Goal: Task Accomplishment & Management: Manage account settings

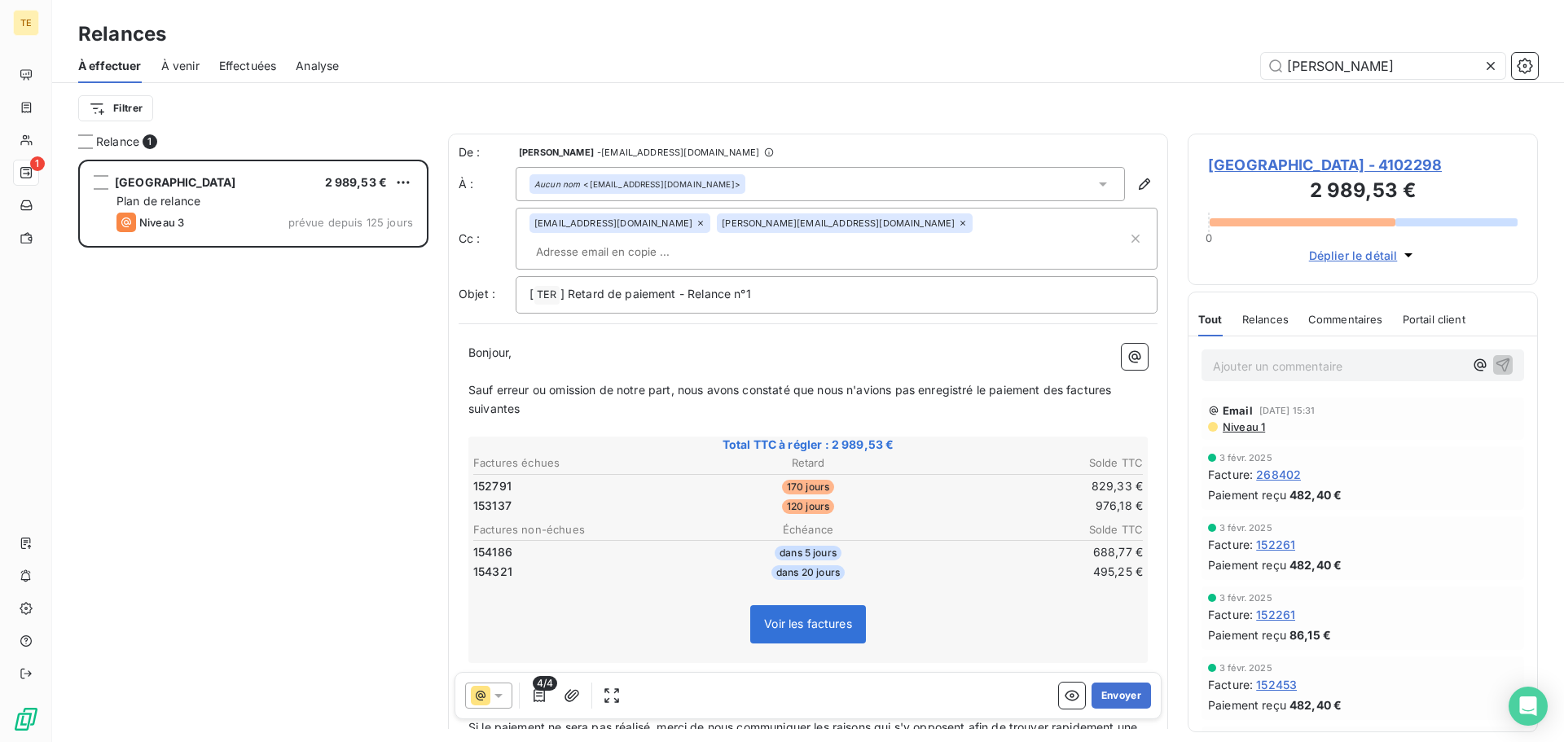
click at [475, 697] on icon at bounding box center [481, 696] width 20 height 20
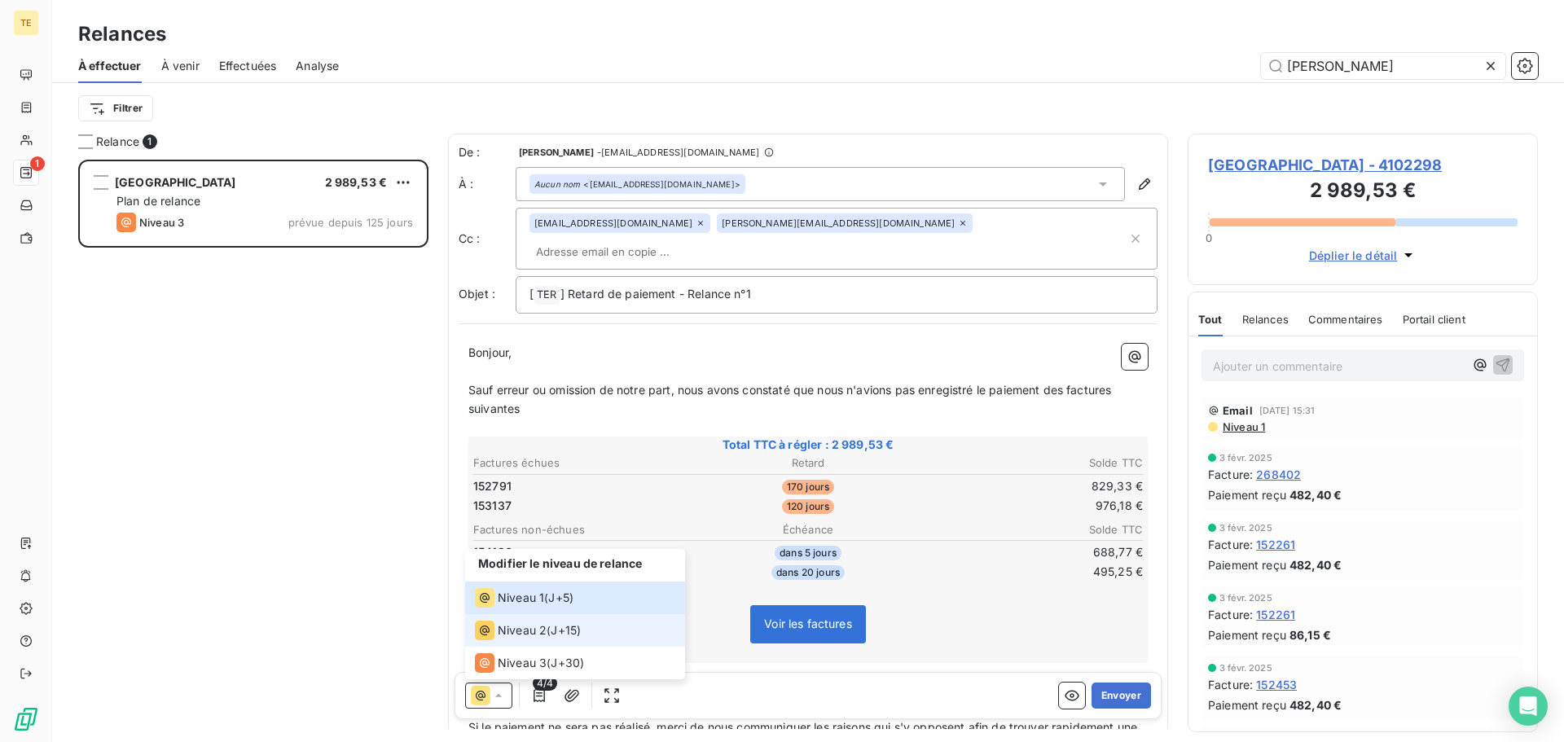
click at [542, 623] on span "Niveau 2" at bounding box center [522, 630] width 49 height 16
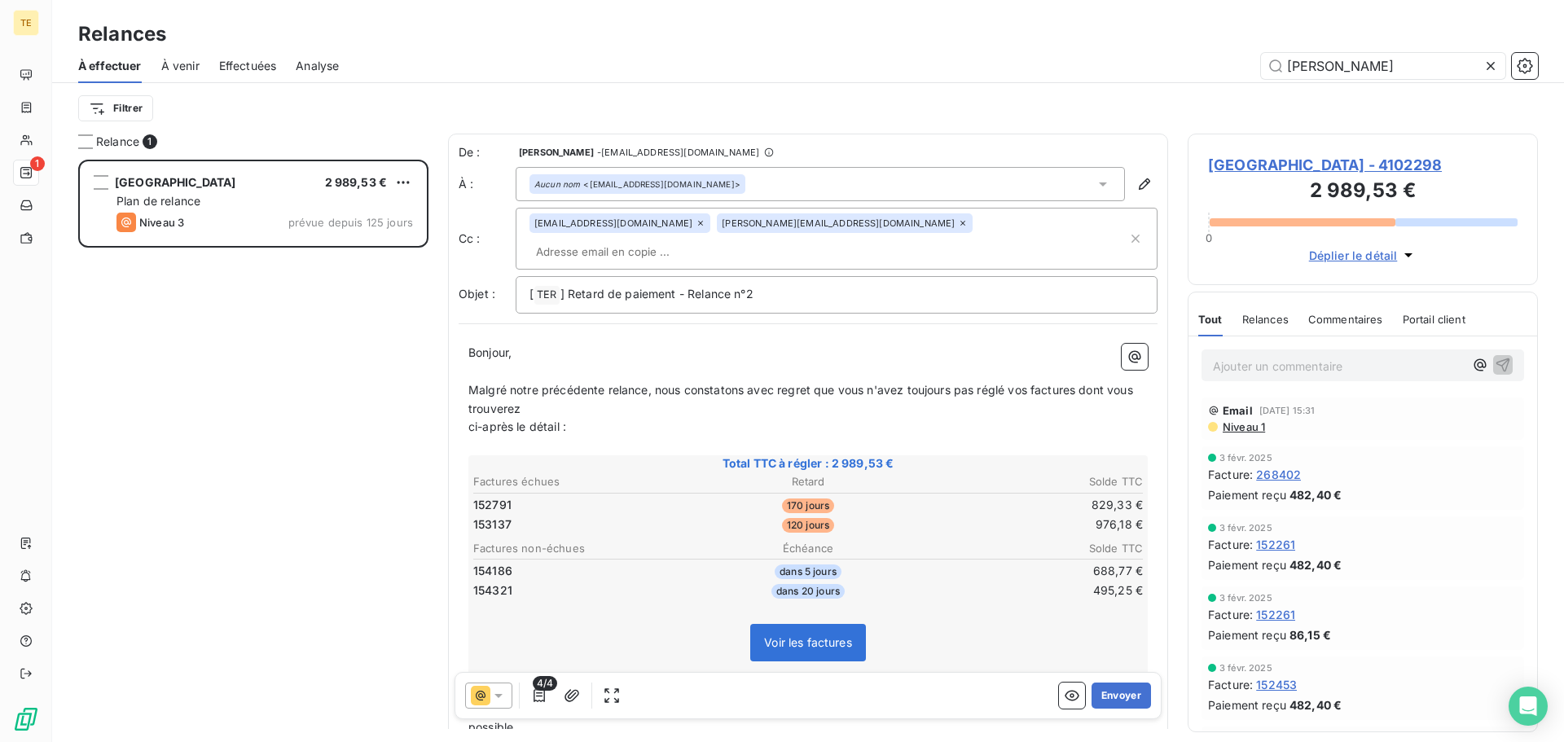
click at [1257, 426] on span "Niveau 1" at bounding box center [1243, 426] width 44 height 13
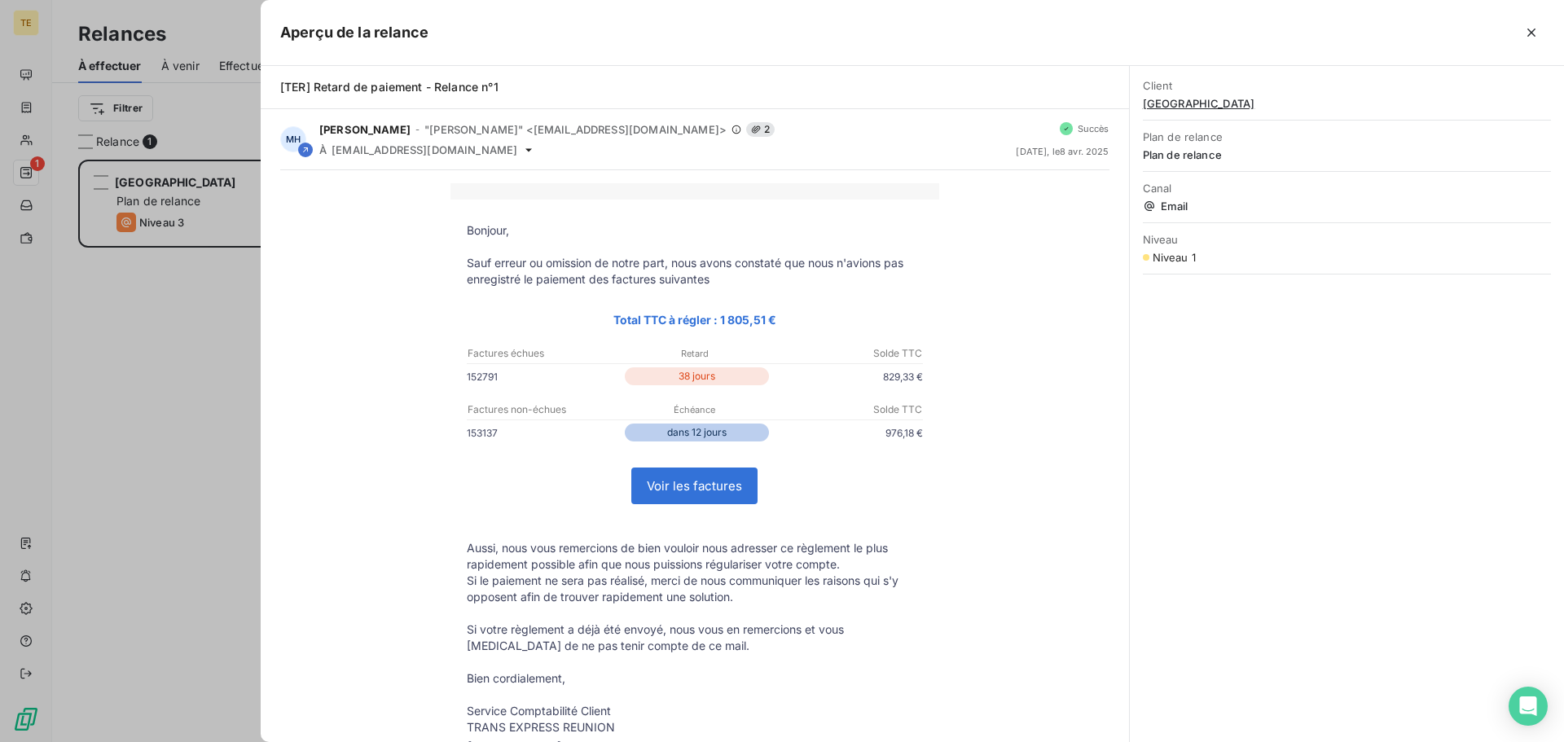
click at [1539, 18] on div "Aperçu de la relance" at bounding box center [912, 33] width 1303 height 66
click at [1533, 24] on button "button" at bounding box center [1531, 33] width 26 height 26
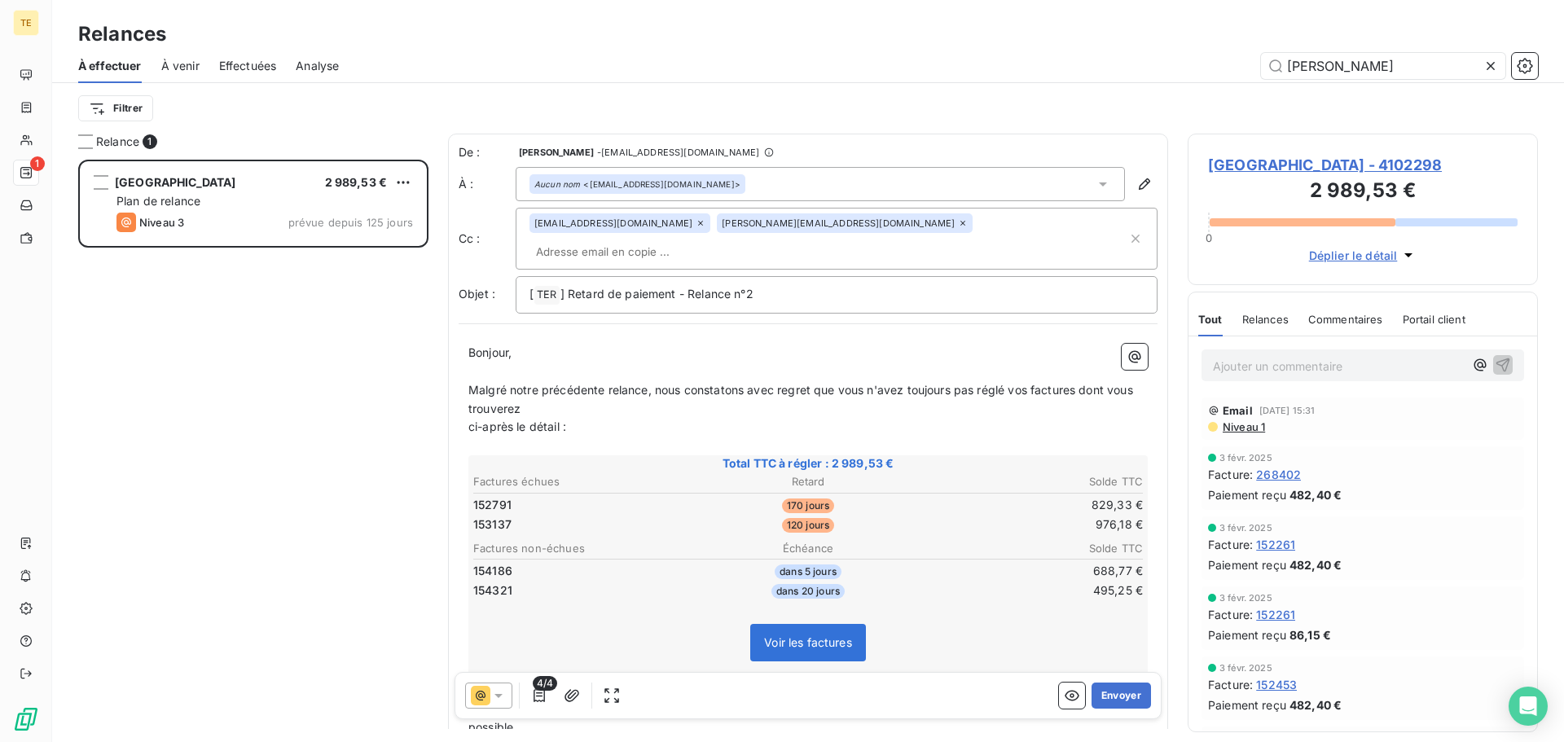
click at [496, 709] on div "4/4 Envoyer" at bounding box center [807, 695] width 707 height 47
click at [498, 682] on div "4/4 Envoyer" at bounding box center [807, 695] width 707 height 47
click at [502, 695] on icon at bounding box center [498, 696] width 8 height 4
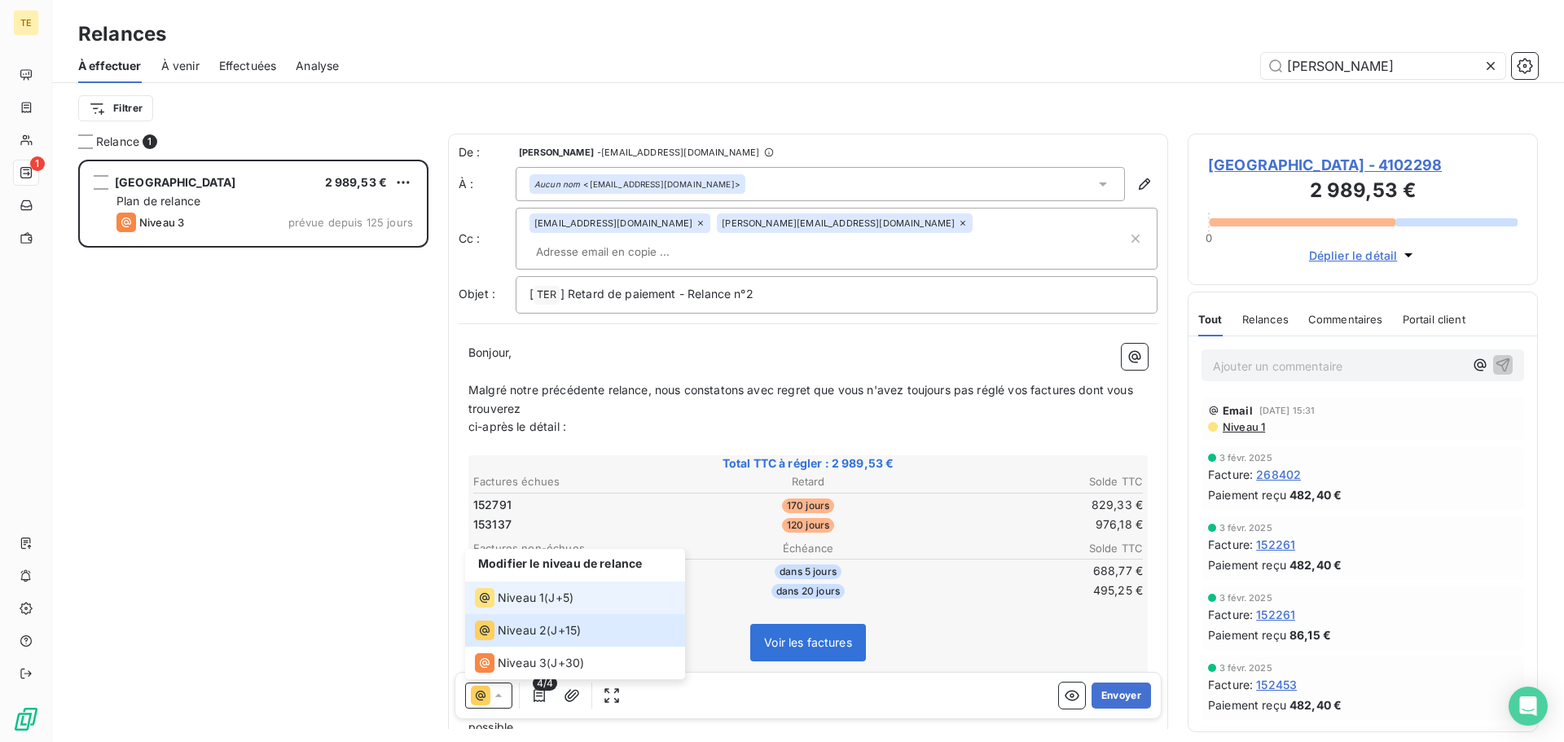
click at [526, 584] on li "Niveau 1 ( J+5 )" at bounding box center [575, 598] width 220 height 33
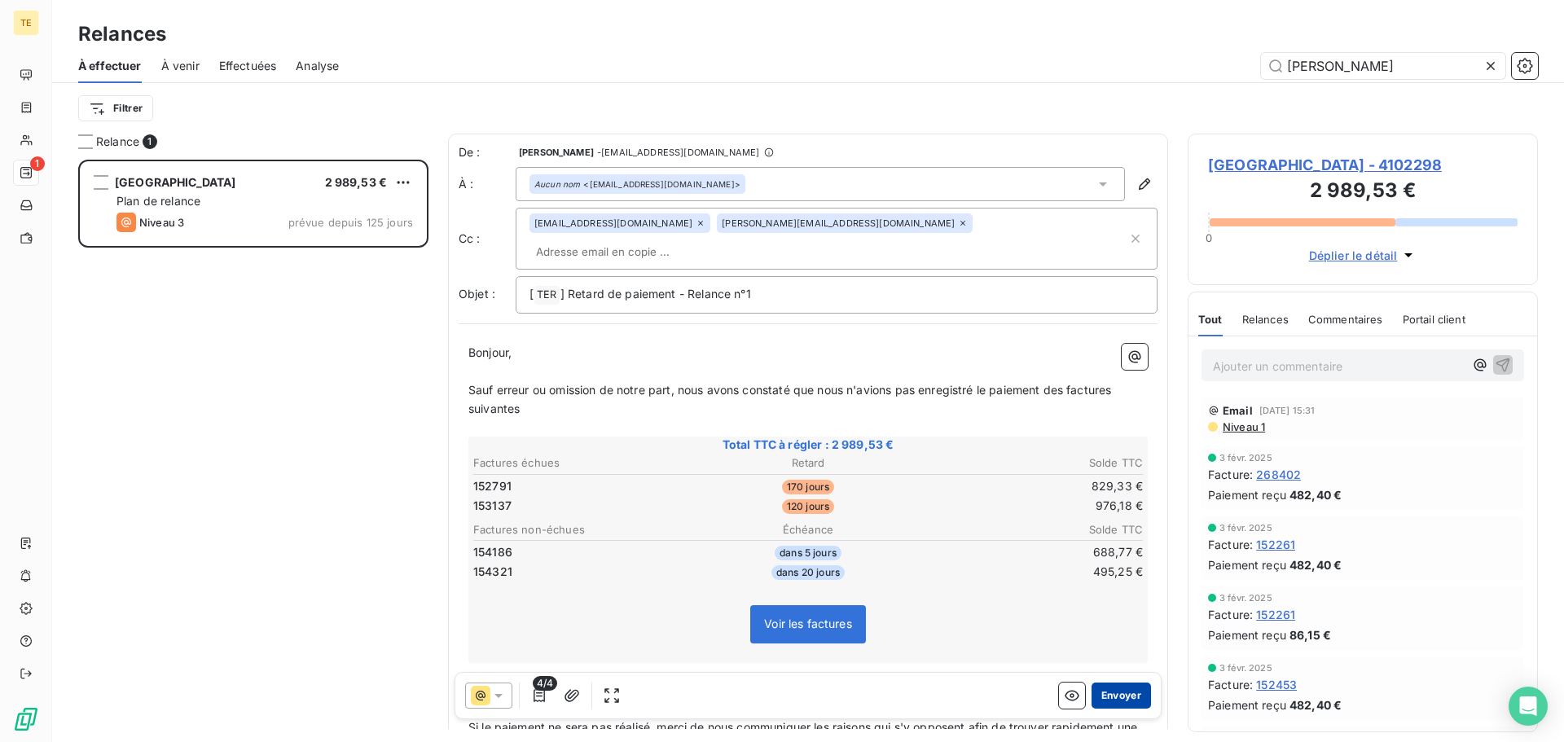
click at [1100, 687] on button "Envoyer" at bounding box center [1120, 696] width 59 height 26
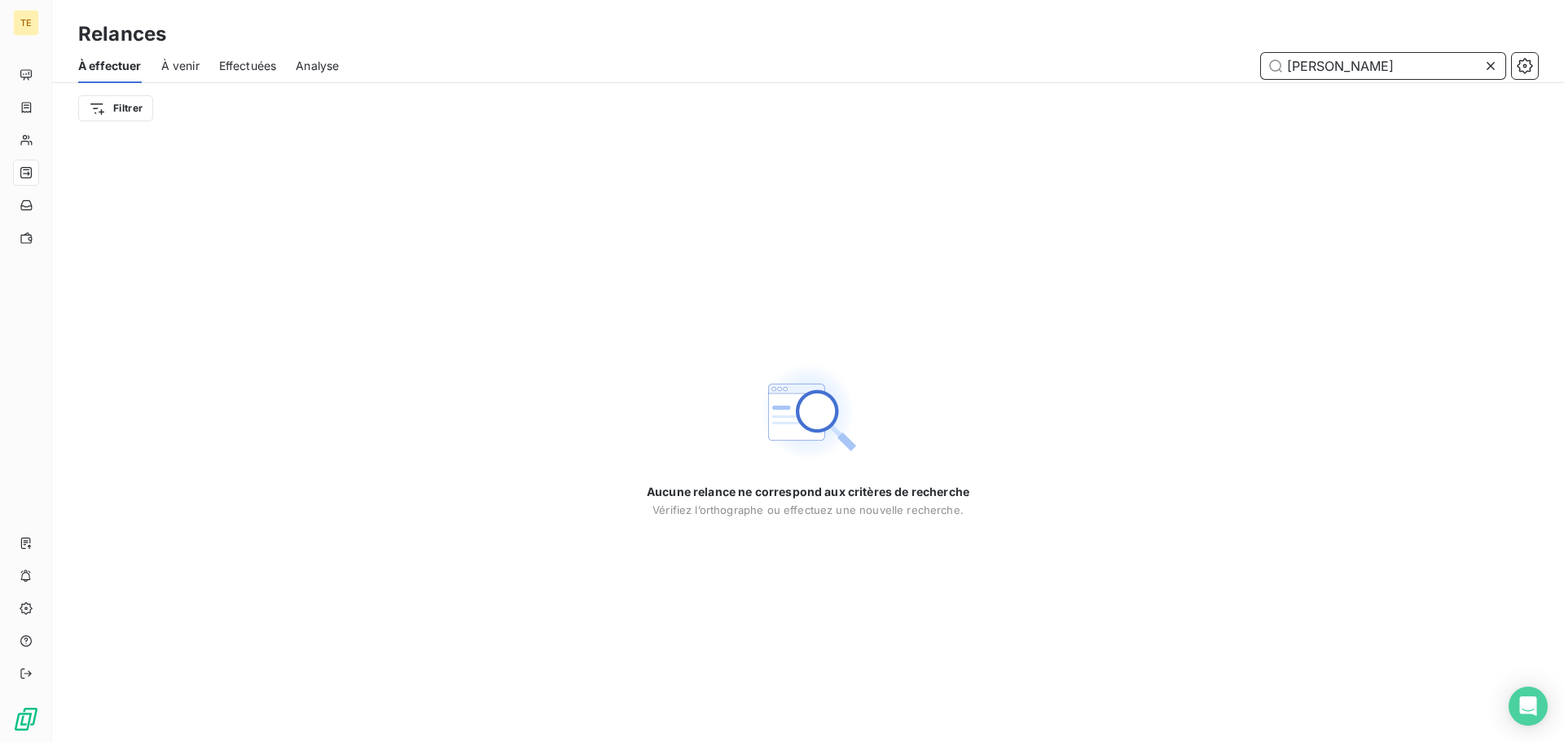
drag, startPoint x: 1228, startPoint y: 80, endPoint x: 1020, endPoint y: 88, distance: 208.7
click at [1020, 88] on div "À effectuer À venir Effectuées Analyse [PERSON_NAME] Filtrer" at bounding box center [808, 91] width 1512 height 85
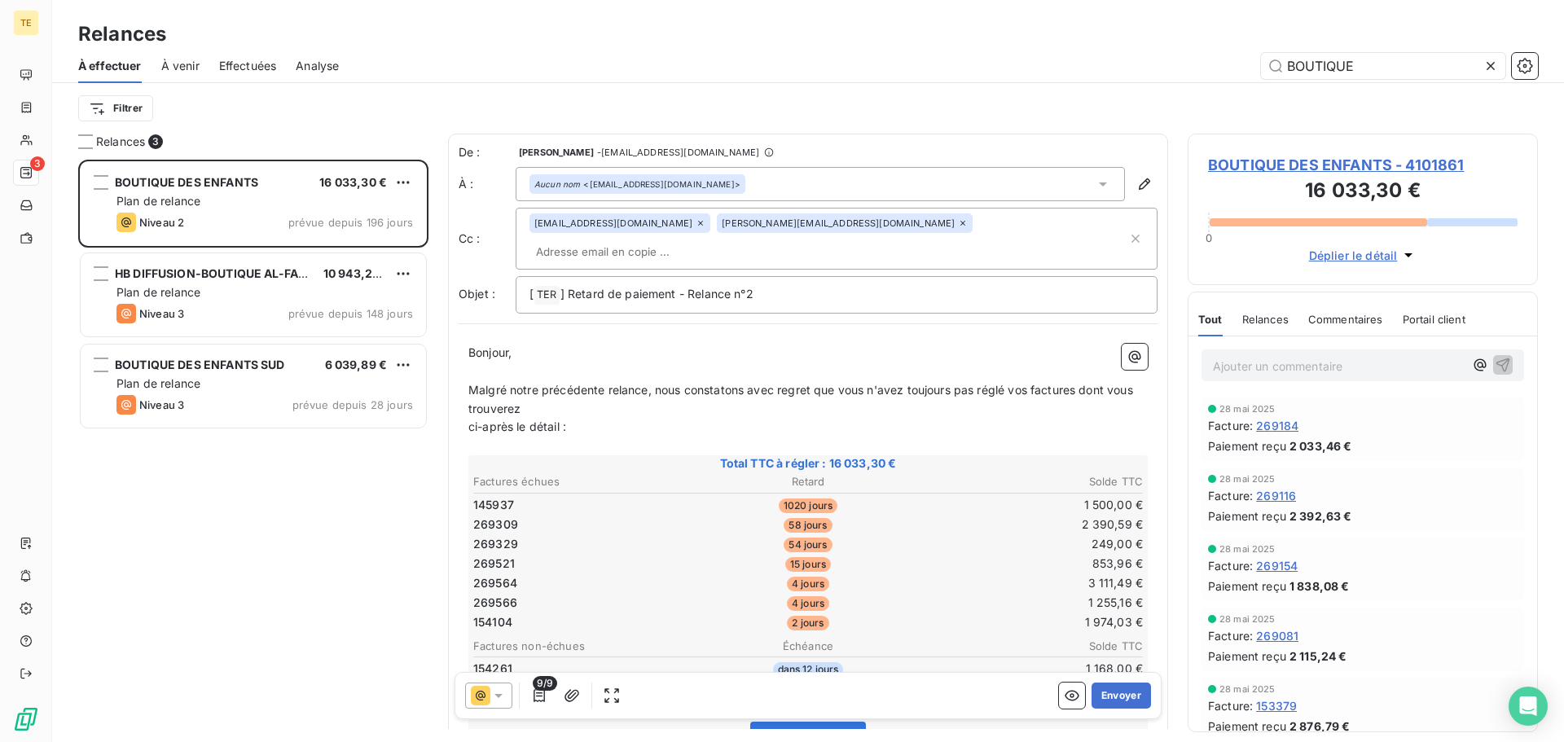
click at [498, 696] on icon at bounding box center [498, 696] width 8 height 4
click at [488, 709] on div "Modifier le niveau de relance Niveau 1 ( J+5 ) Niveau 2 ( J+15 ) Niveau 3 ( J+3…" at bounding box center [807, 695] width 707 height 47
drag, startPoint x: 1258, startPoint y: 59, endPoint x: 1105, endPoint y: 51, distance: 152.5
click at [1118, 53] on div "BOUTIQUE" at bounding box center [947, 66] width 1179 height 26
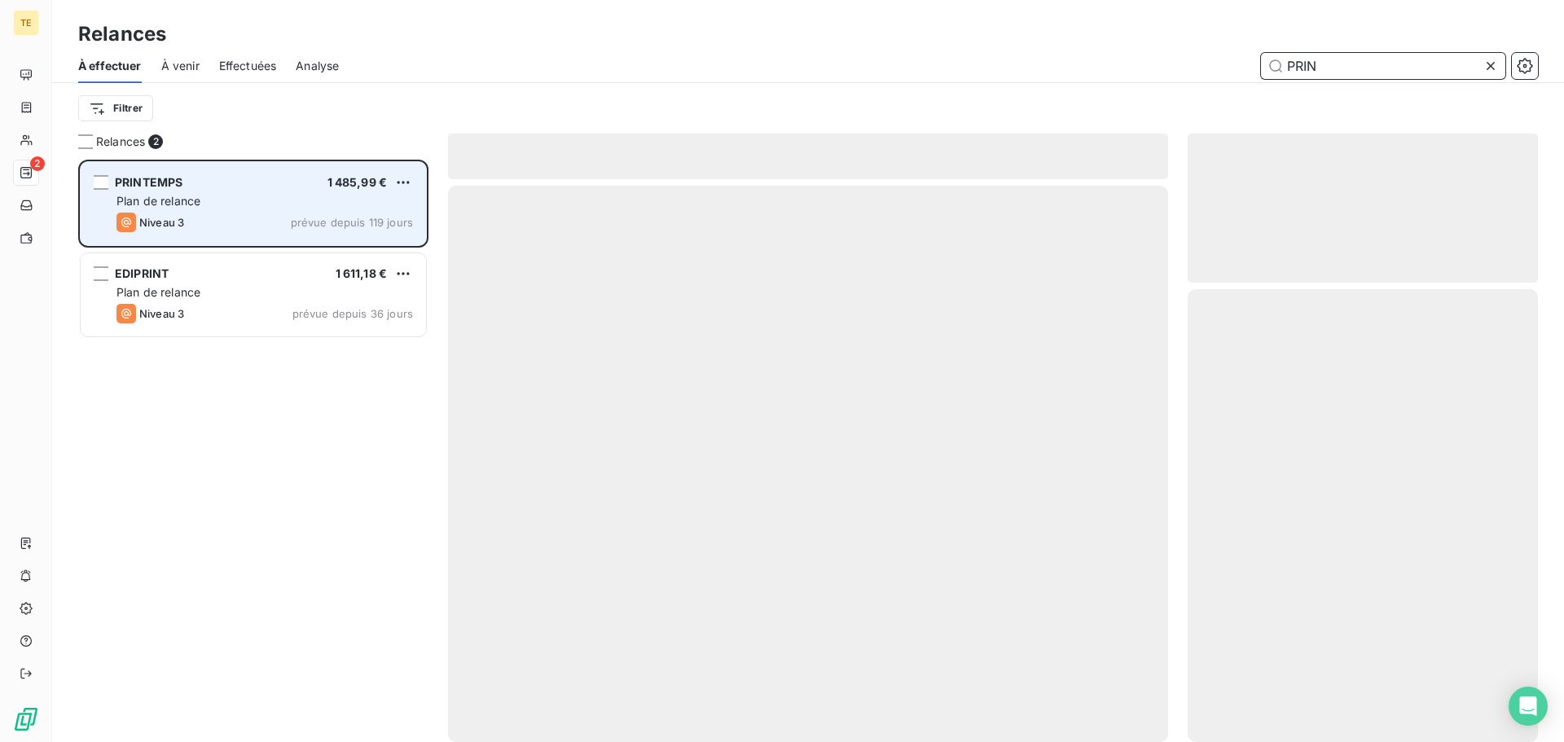
scroll to position [570, 338]
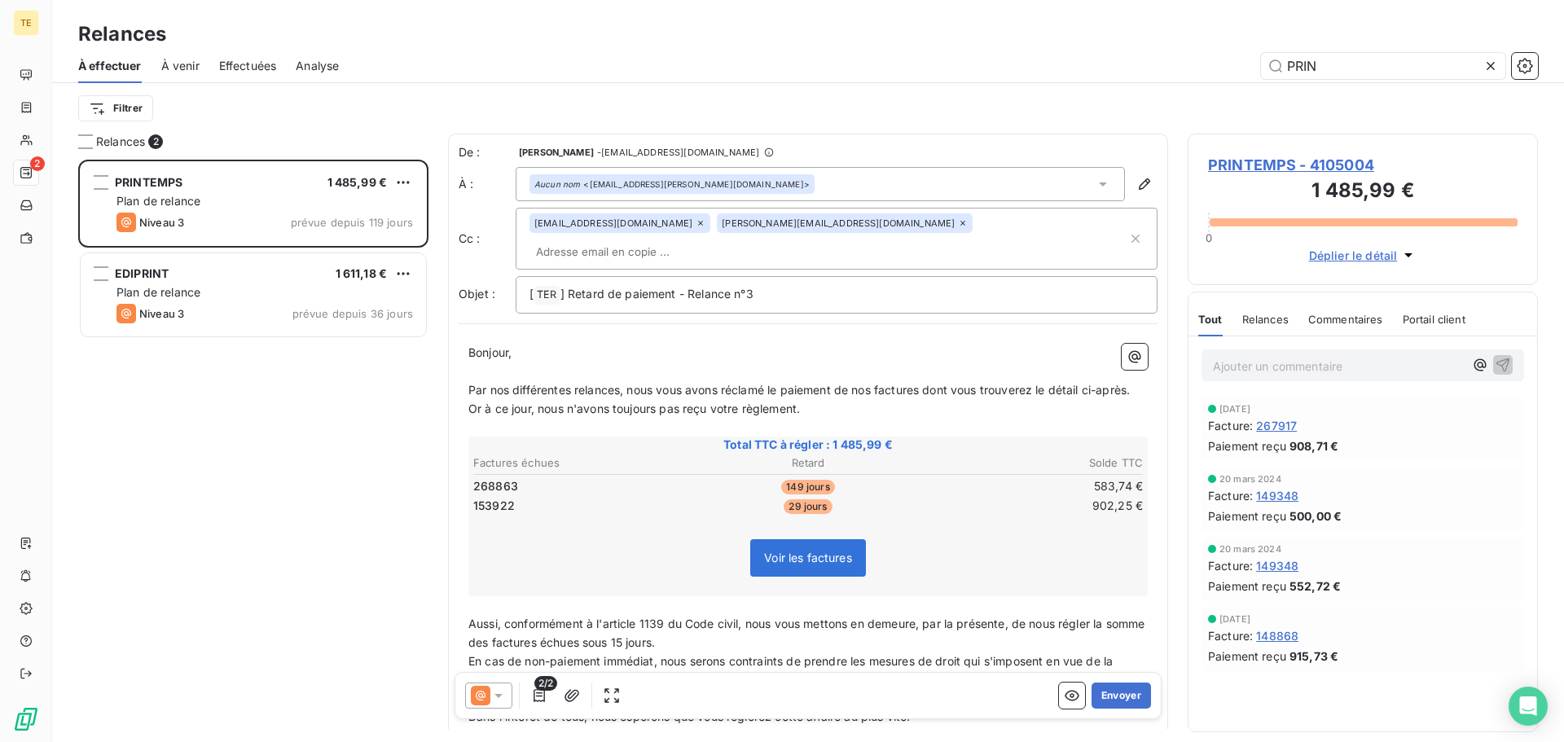
click at [497, 689] on icon at bounding box center [498, 695] width 16 height 16
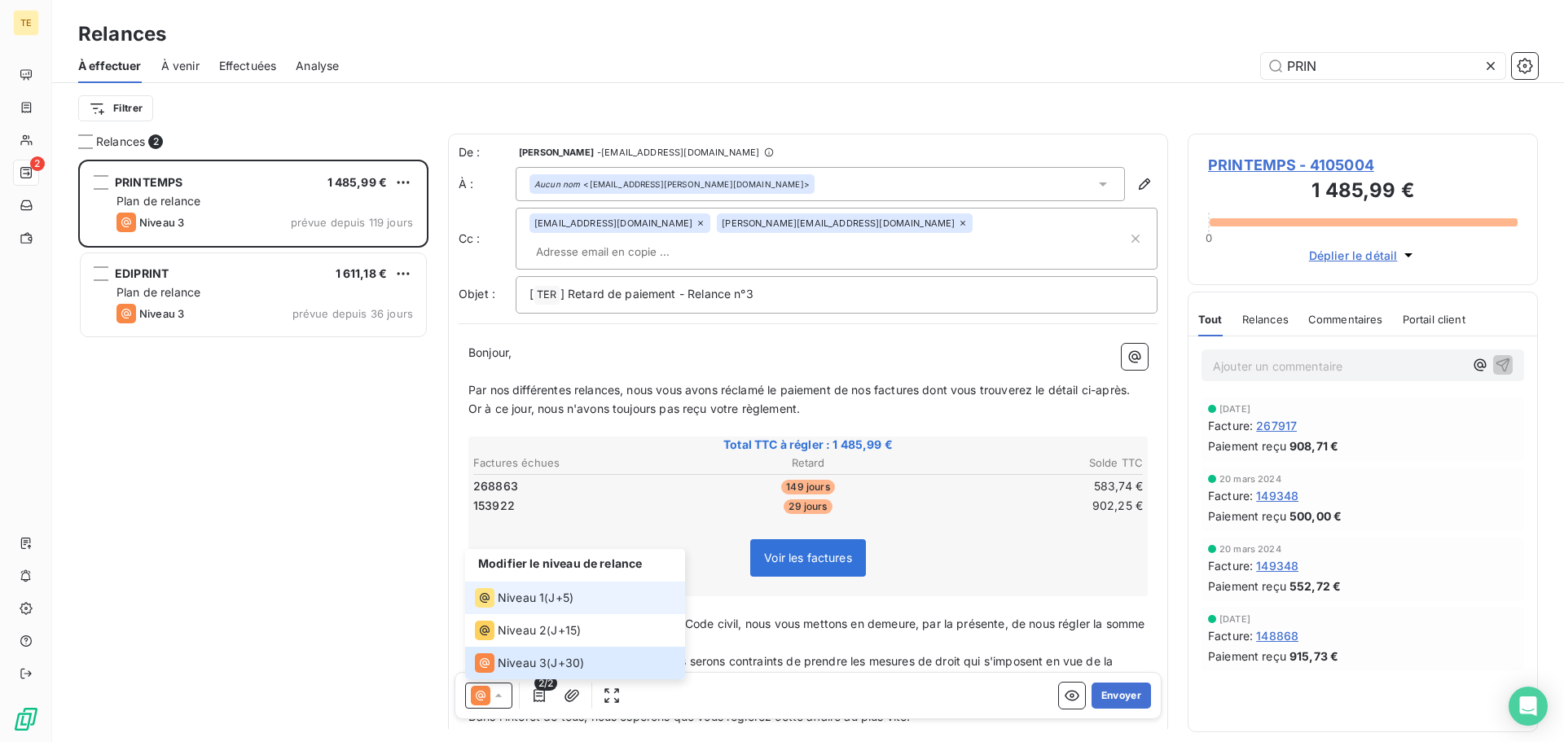
click at [514, 610] on li "Niveau 1 ( J+5 )" at bounding box center [575, 598] width 220 height 33
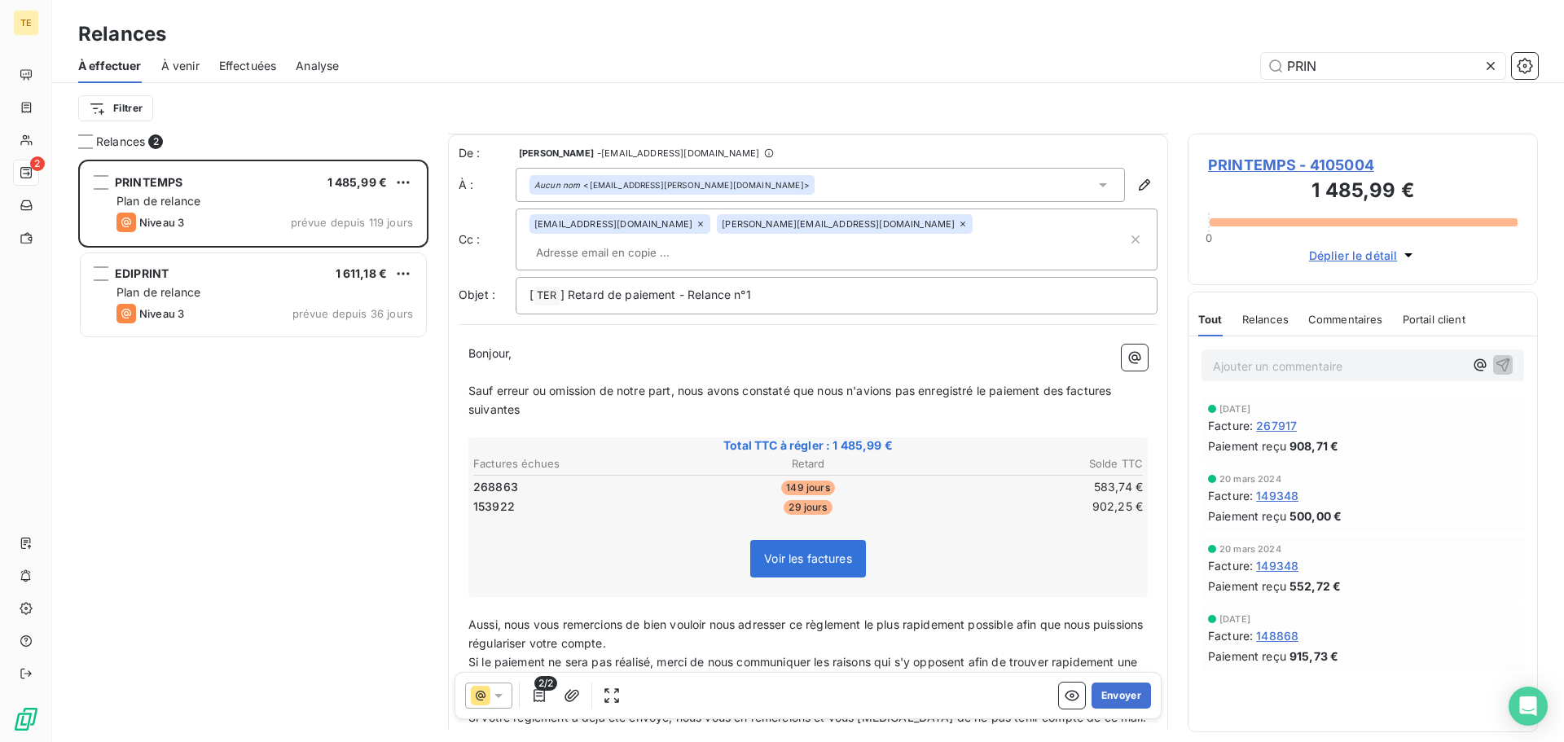
scroll to position [170, 0]
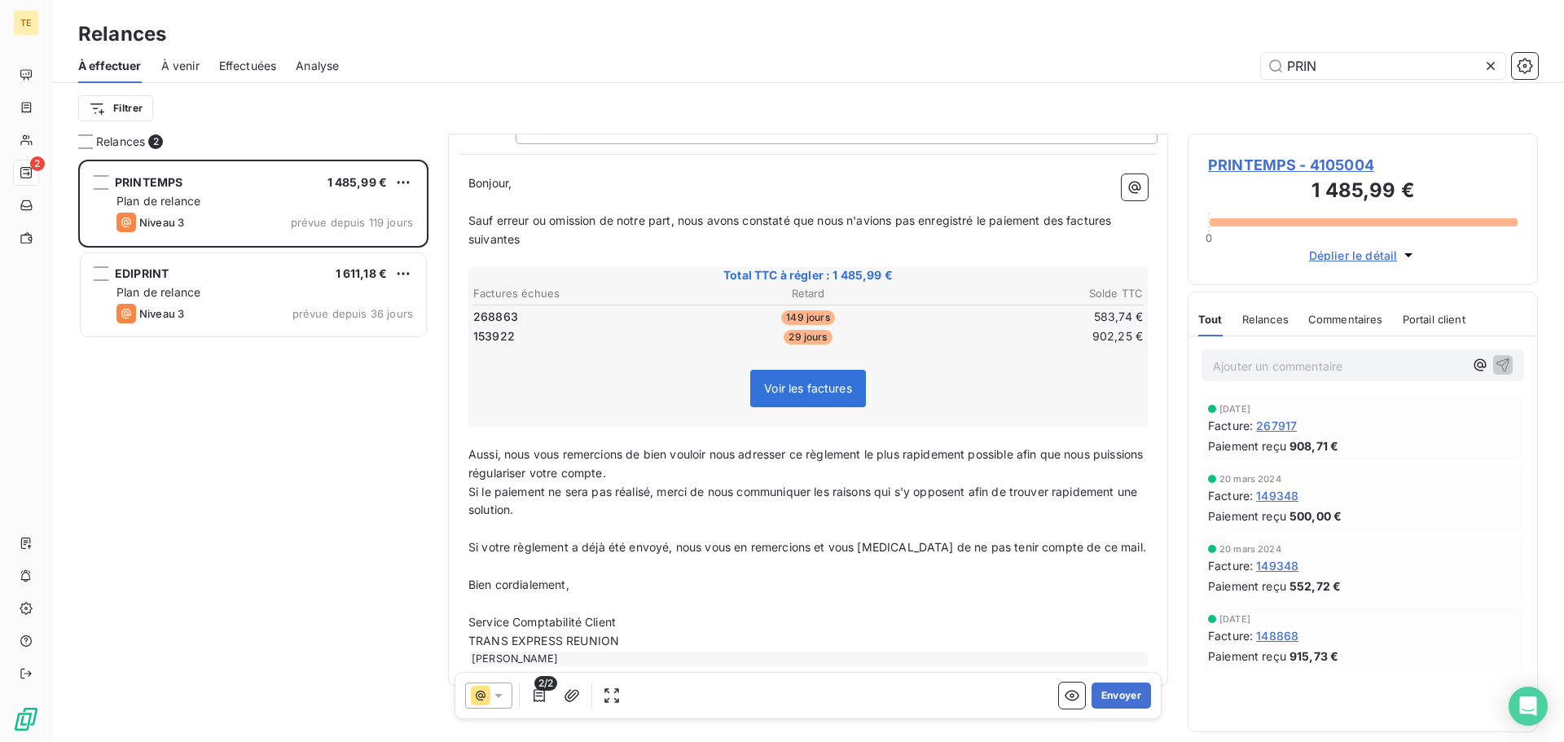
click at [1129, 709] on div "2/2 Envoyer" at bounding box center [807, 695] width 707 height 47
click at [1127, 700] on button "Envoyer" at bounding box center [1120, 696] width 59 height 26
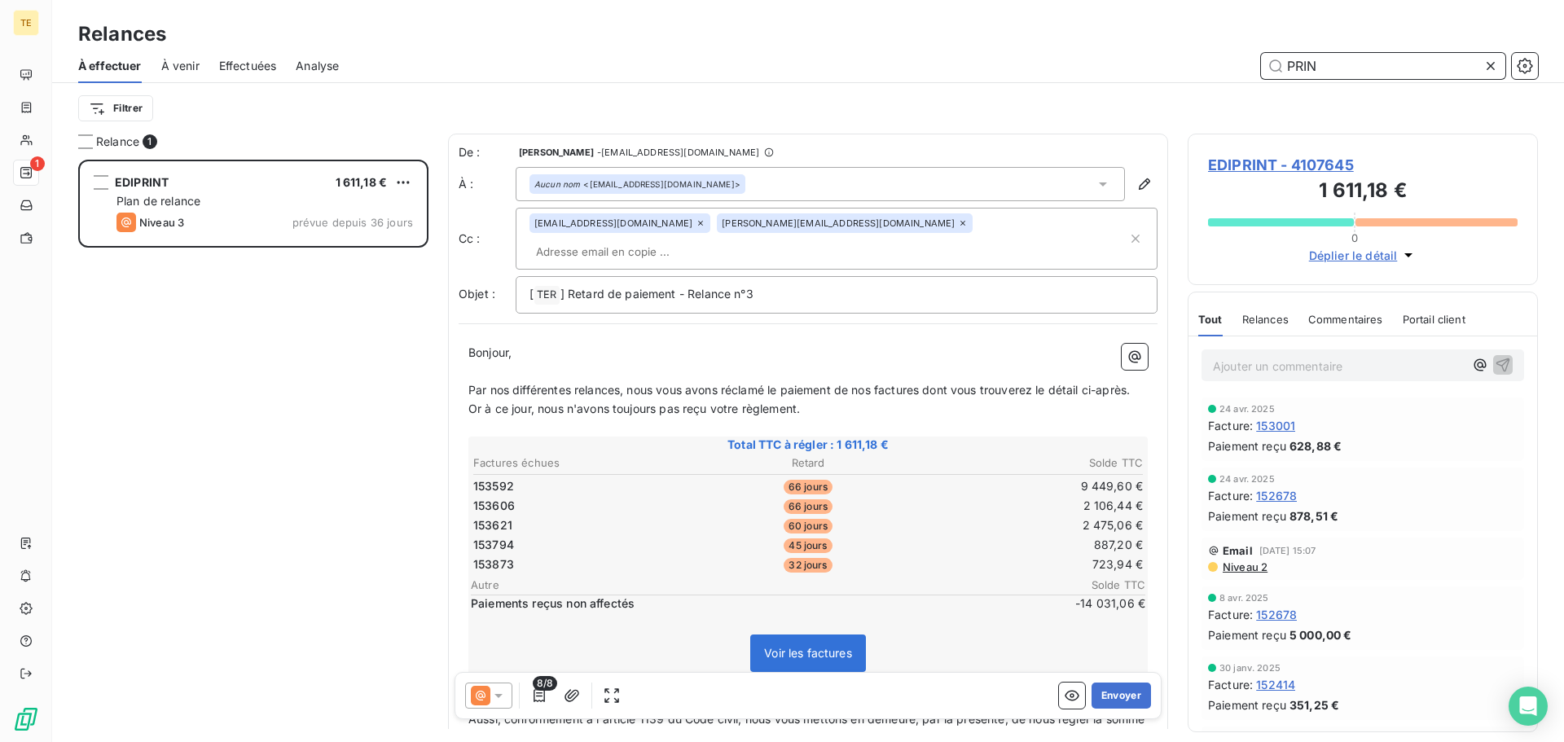
click at [1343, 78] on input "PRIN" at bounding box center [1383, 66] width 244 height 26
drag, startPoint x: 1329, startPoint y: 72, endPoint x: 1247, endPoint y: 68, distance: 82.4
click at [1247, 68] on div "PRIN" at bounding box center [947, 66] width 1179 height 26
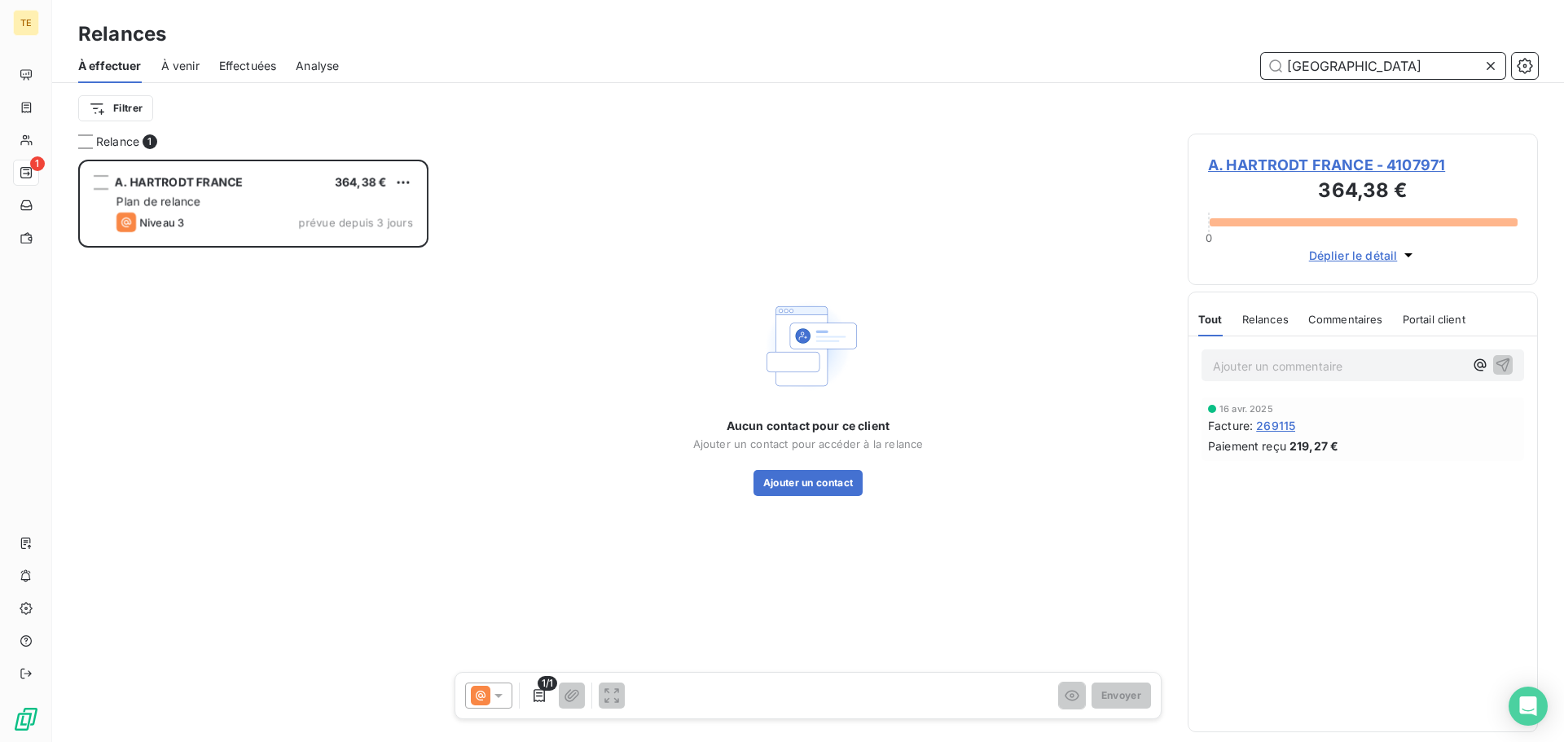
scroll to position [570, 338]
drag, startPoint x: 1374, startPoint y: 55, endPoint x: 830, endPoint y: 33, distance: 544.6
click at [838, 35] on div "Relances À effectuer À venir Effectuées Analyse FRANCE Filtrer" at bounding box center [808, 67] width 1512 height 134
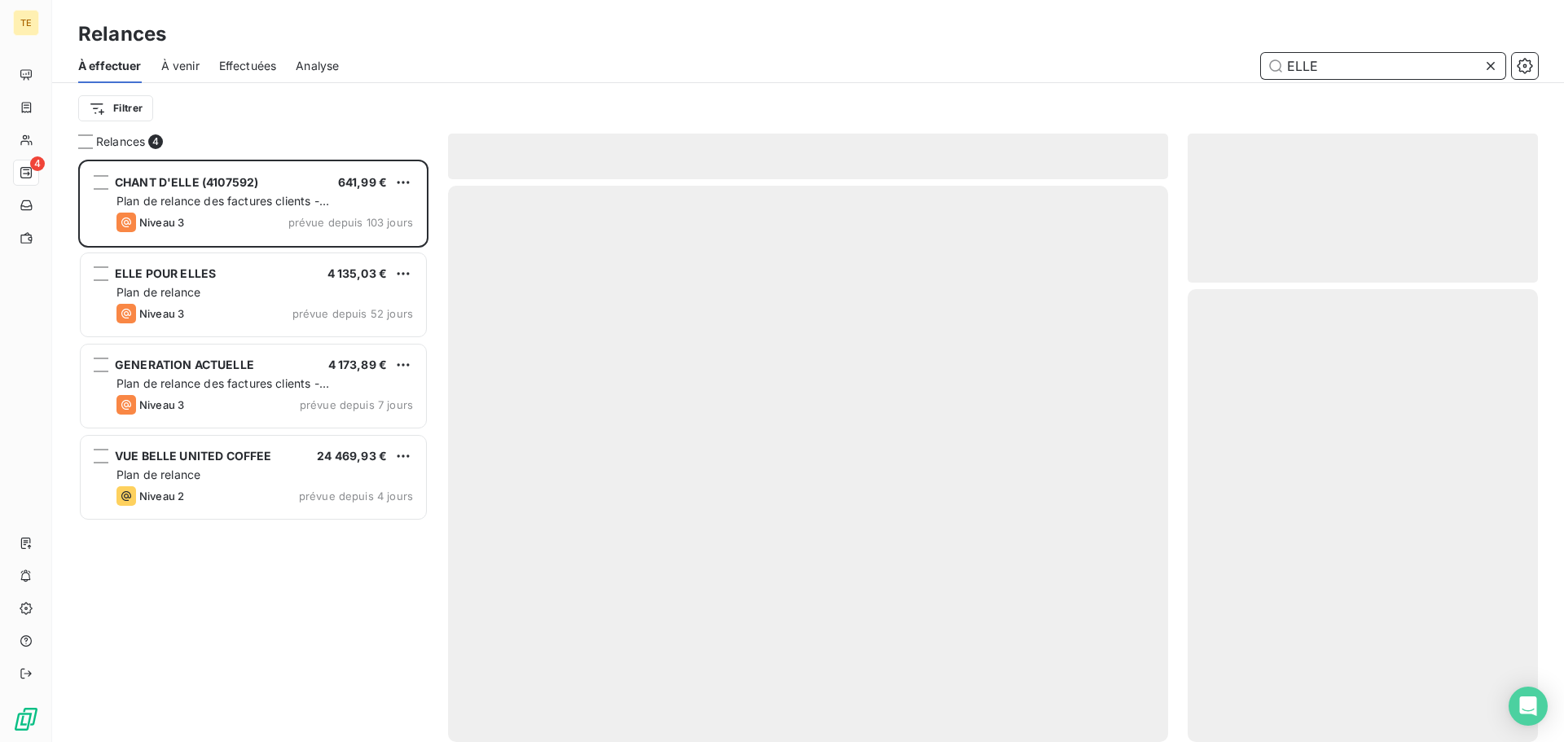
scroll to position [570, 338]
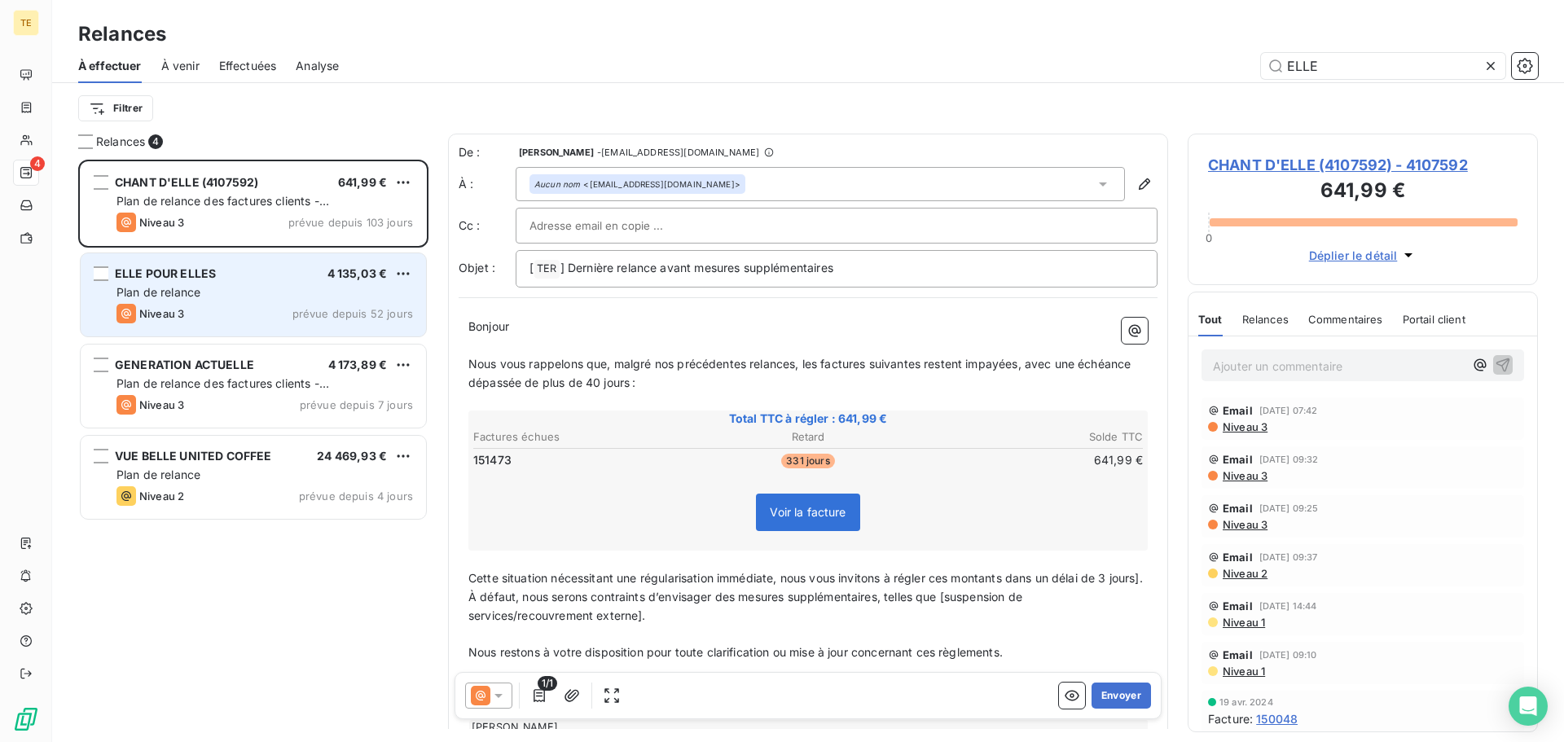
click at [176, 272] on span "ELLE POUR ELLES" at bounding box center [165, 273] width 101 height 14
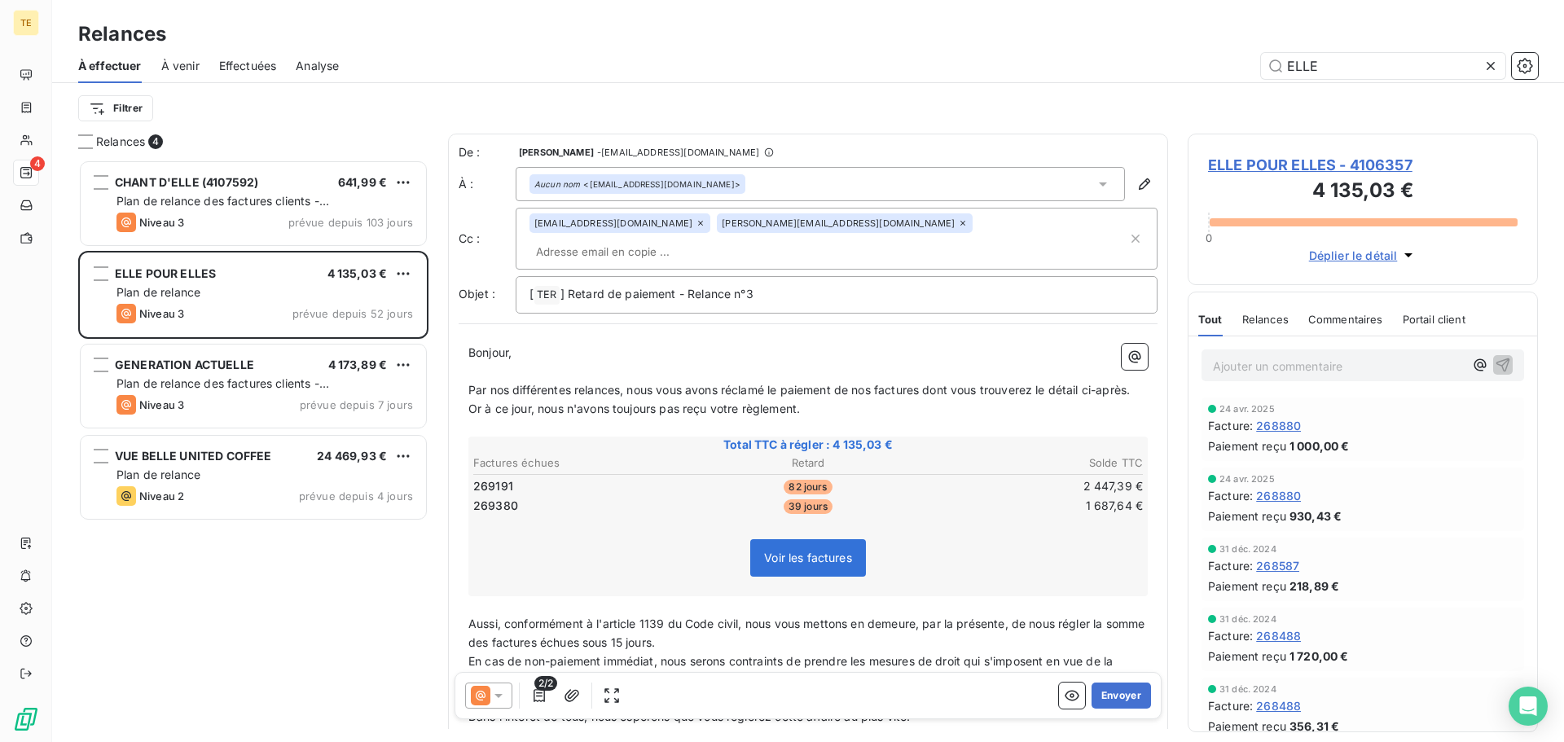
click at [478, 689] on icon at bounding box center [481, 696] width 20 height 20
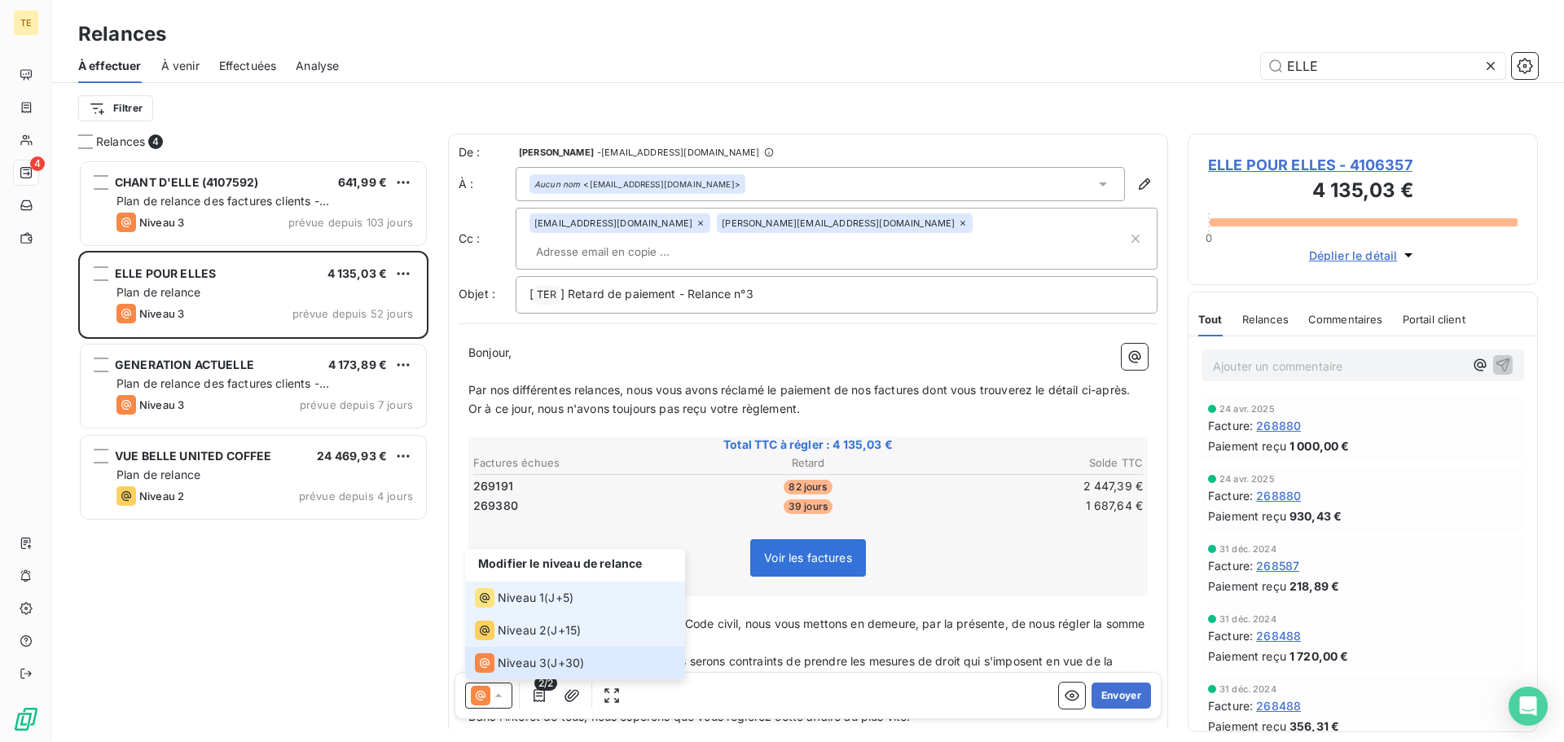
click at [515, 595] on span "Niveau 1" at bounding box center [521, 598] width 46 height 16
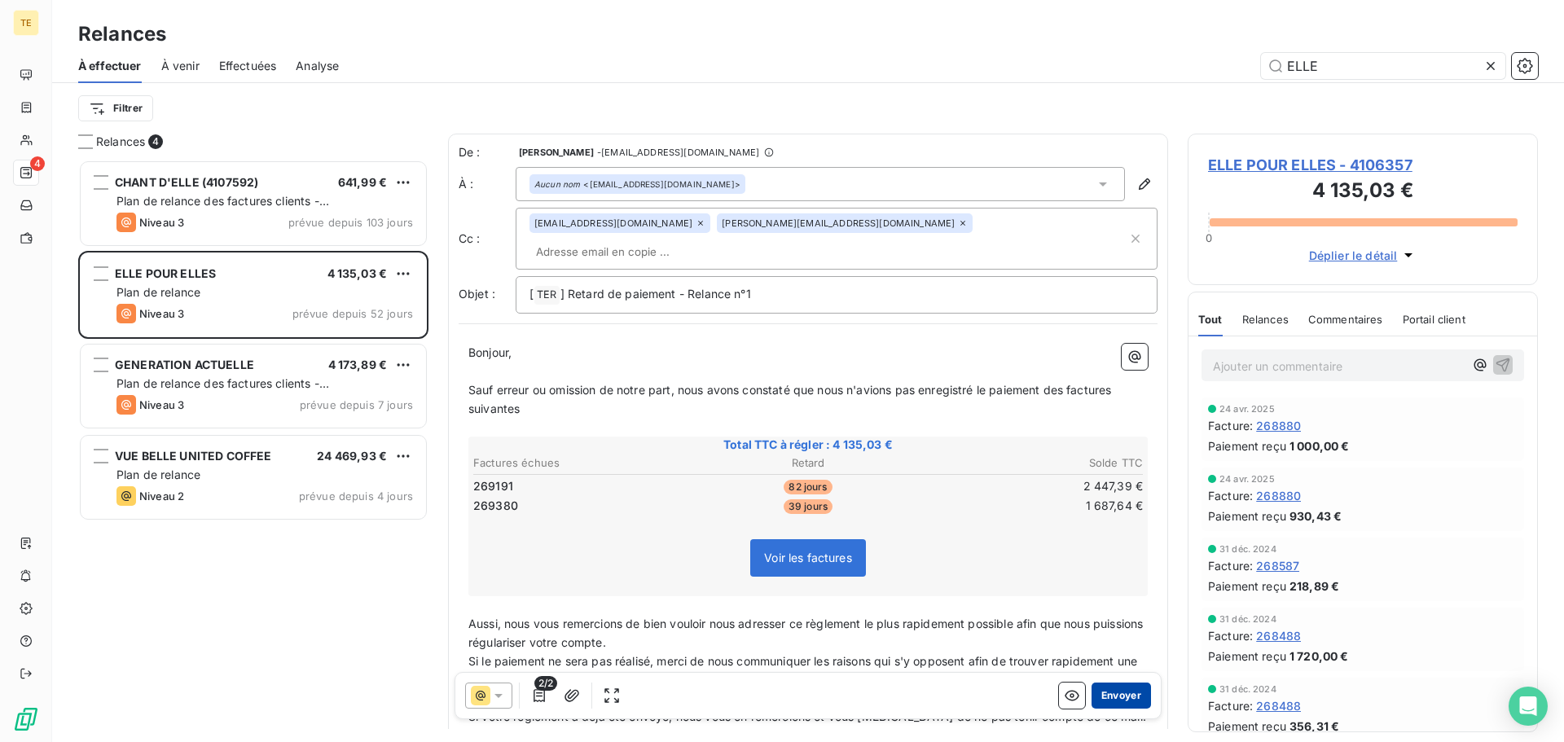
click at [1120, 703] on button "Envoyer" at bounding box center [1120, 696] width 59 height 26
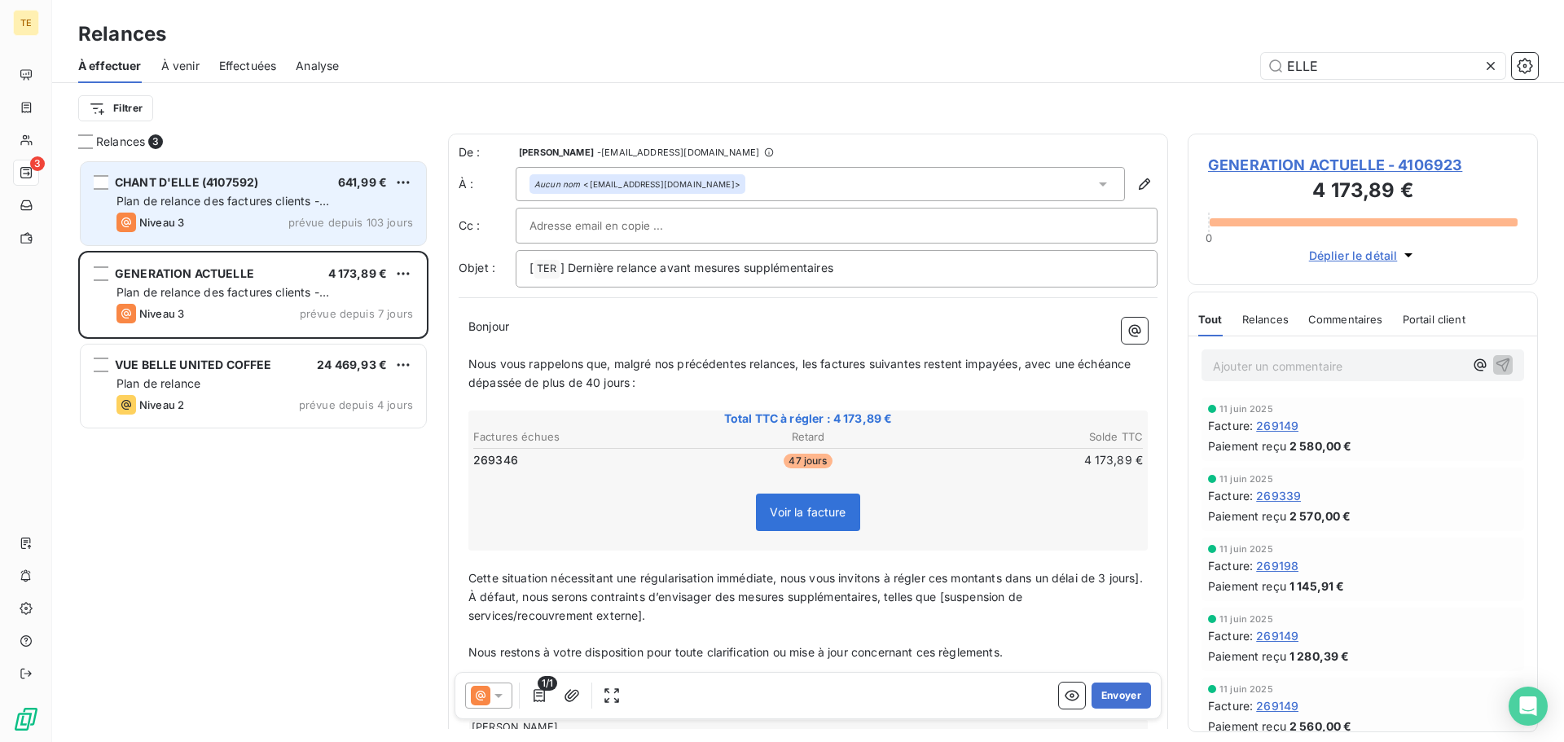
click at [319, 217] on span "prévue depuis 103 jours" at bounding box center [350, 222] width 125 height 13
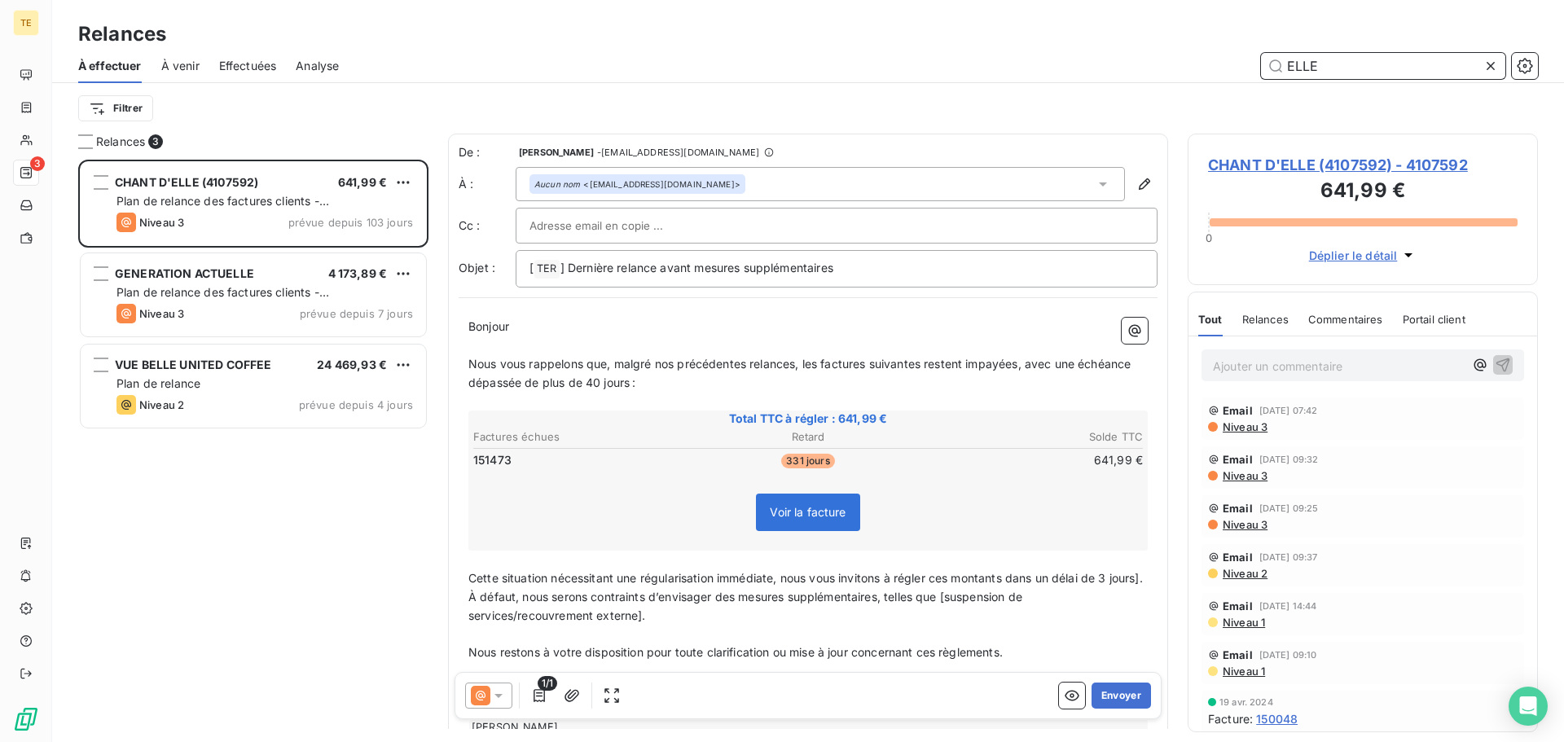
drag, startPoint x: 1345, startPoint y: 64, endPoint x: 1157, endPoint y: 55, distance: 188.4
click at [1158, 55] on div "ELLE" at bounding box center [947, 66] width 1179 height 26
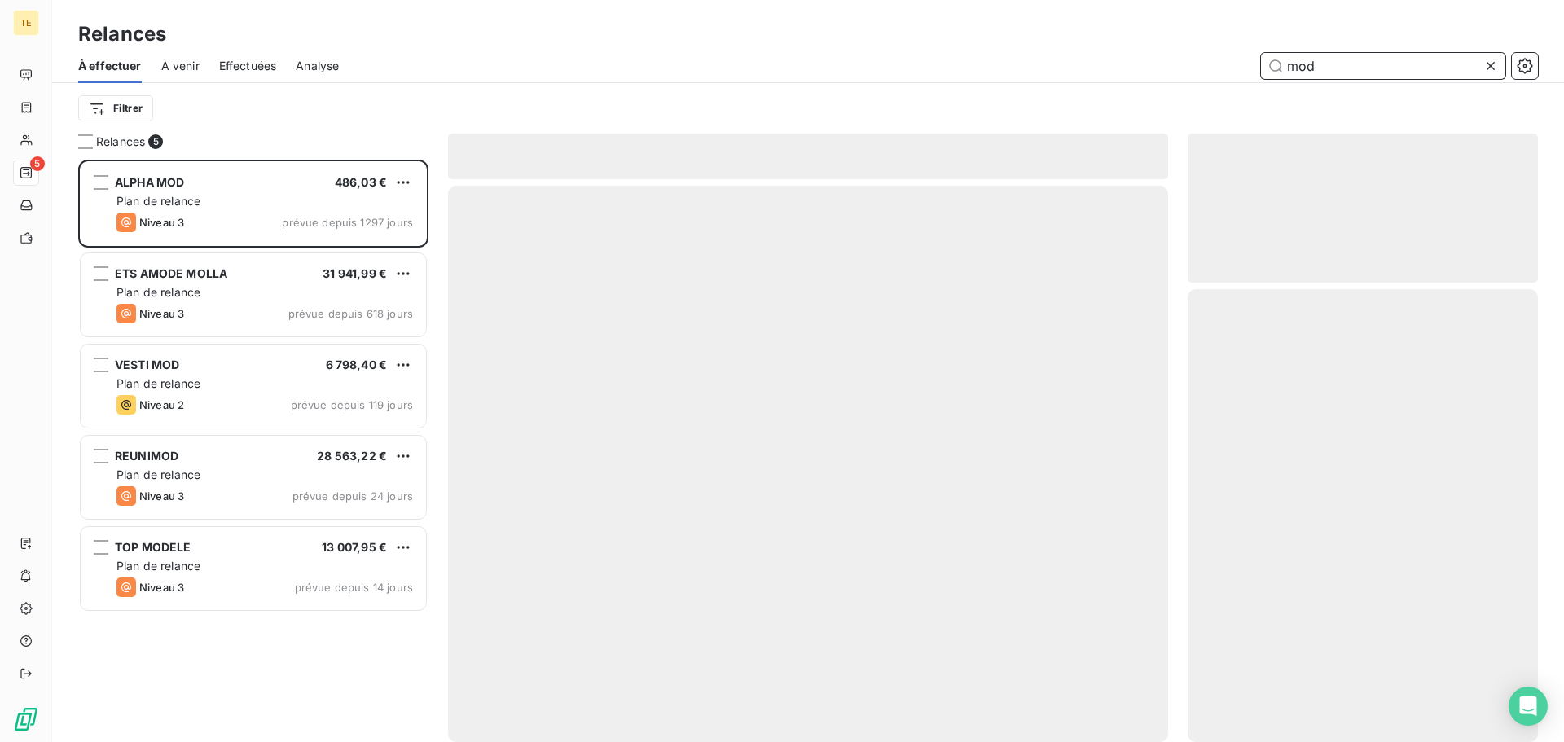
scroll to position [570, 338]
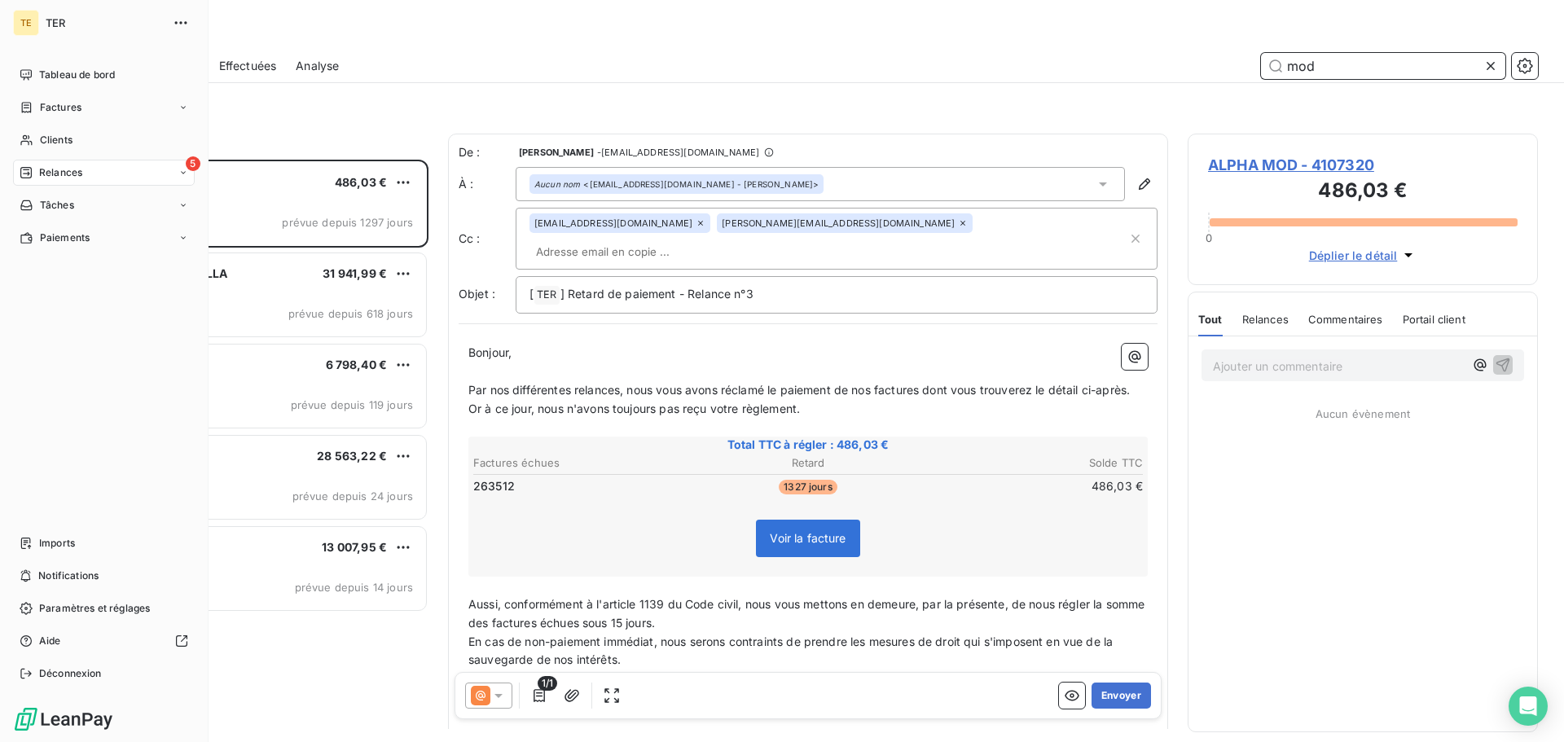
type input "mod"
click at [35, 162] on div "5 Relances" at bounding box center [104, 173] width 182 height 26
click at [64, 68] on span "Tableau de bord" at bounding box center [77, 75] width 76 height 15
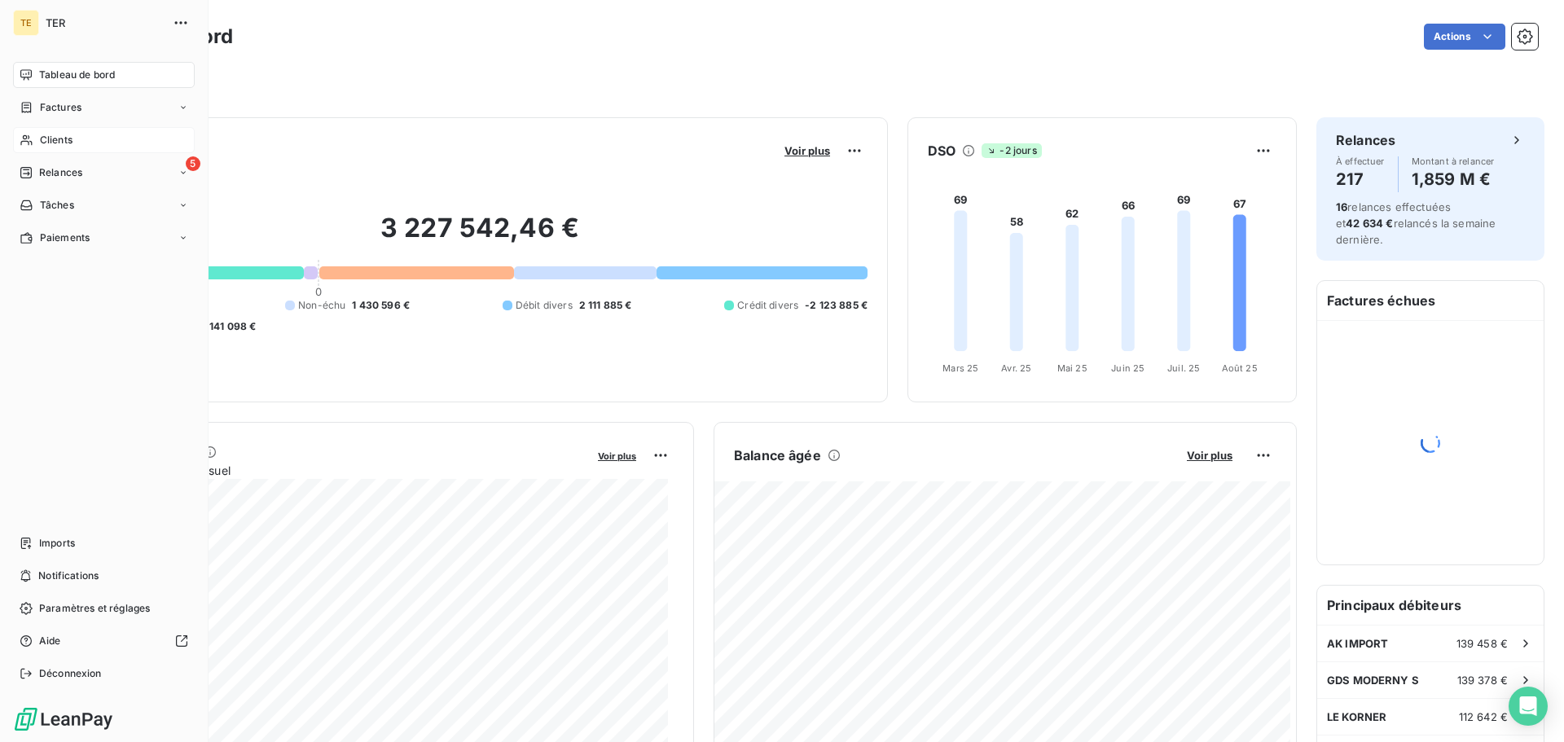
click at [40, 138] on span "Clients" at bounding box center [56, 140] width 33 height 15
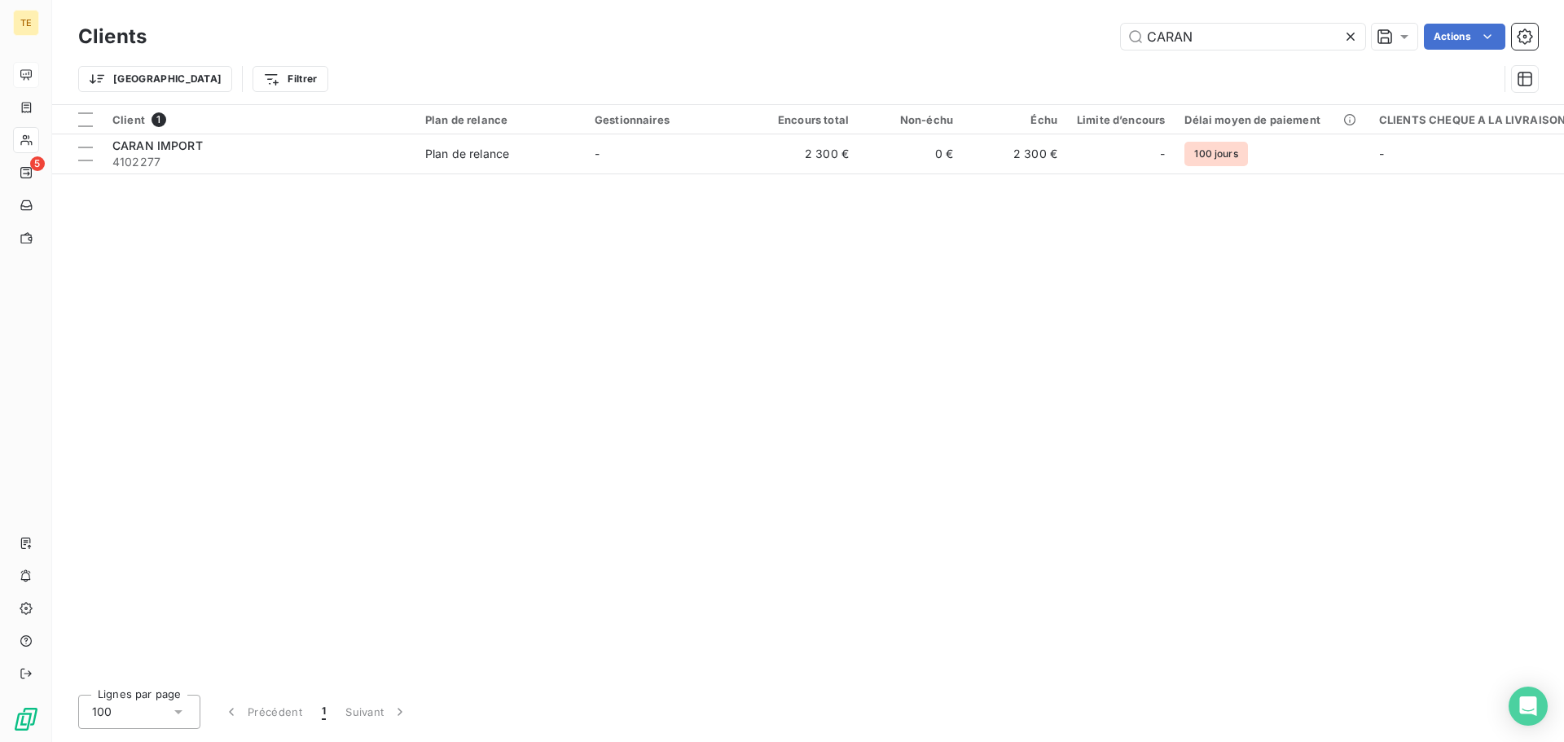
drag, startPoint x: 1208, startPoint y: 38, endPoint x: 964, endPoint y: 19, distance: 245.1
click at [966, 19] on div "Clients CARAN Actions Trier Filtrer" at bounding box center [808, 52] width 1512 height 104
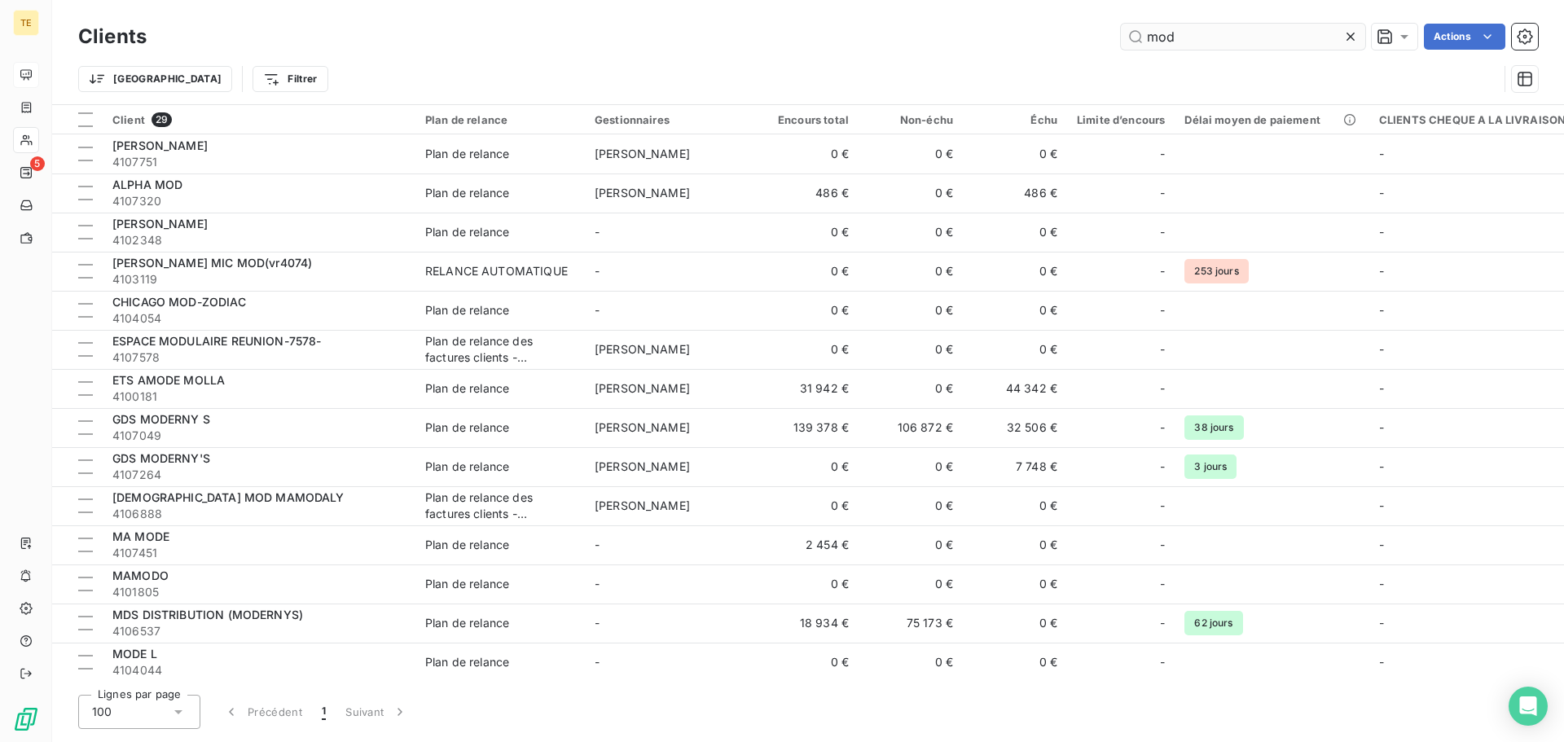
click at [1245, 34] on input "mod" at bounding box center [1243, 37] width 244 height 26
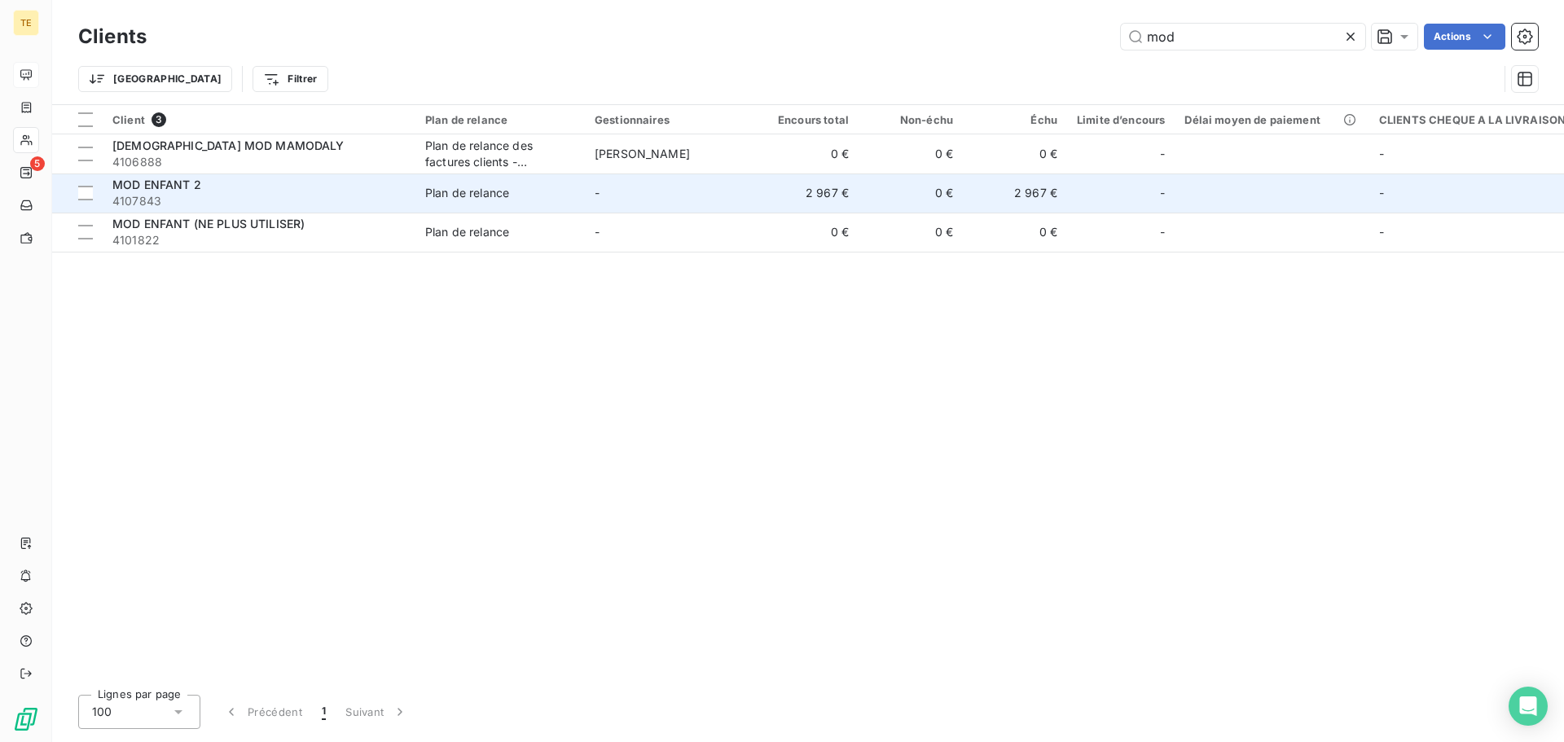
type input "mod"
click at [195, 191] on span "MOD ENFANT 2" at bounding box center [156, 185] width 89 height 14
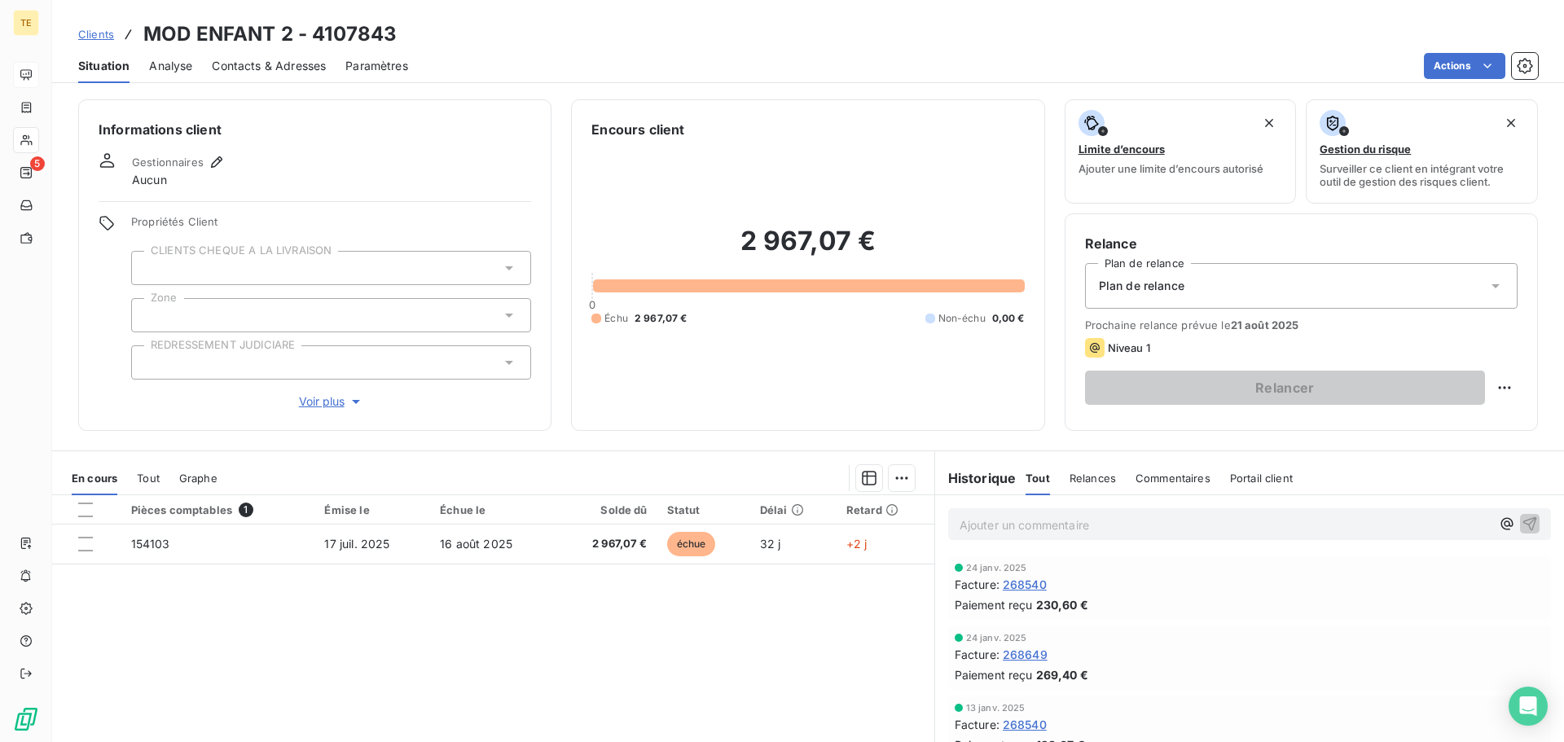
click at [103, 38] on span "Clients" at bounding box center [96, 34] width 36 height 13
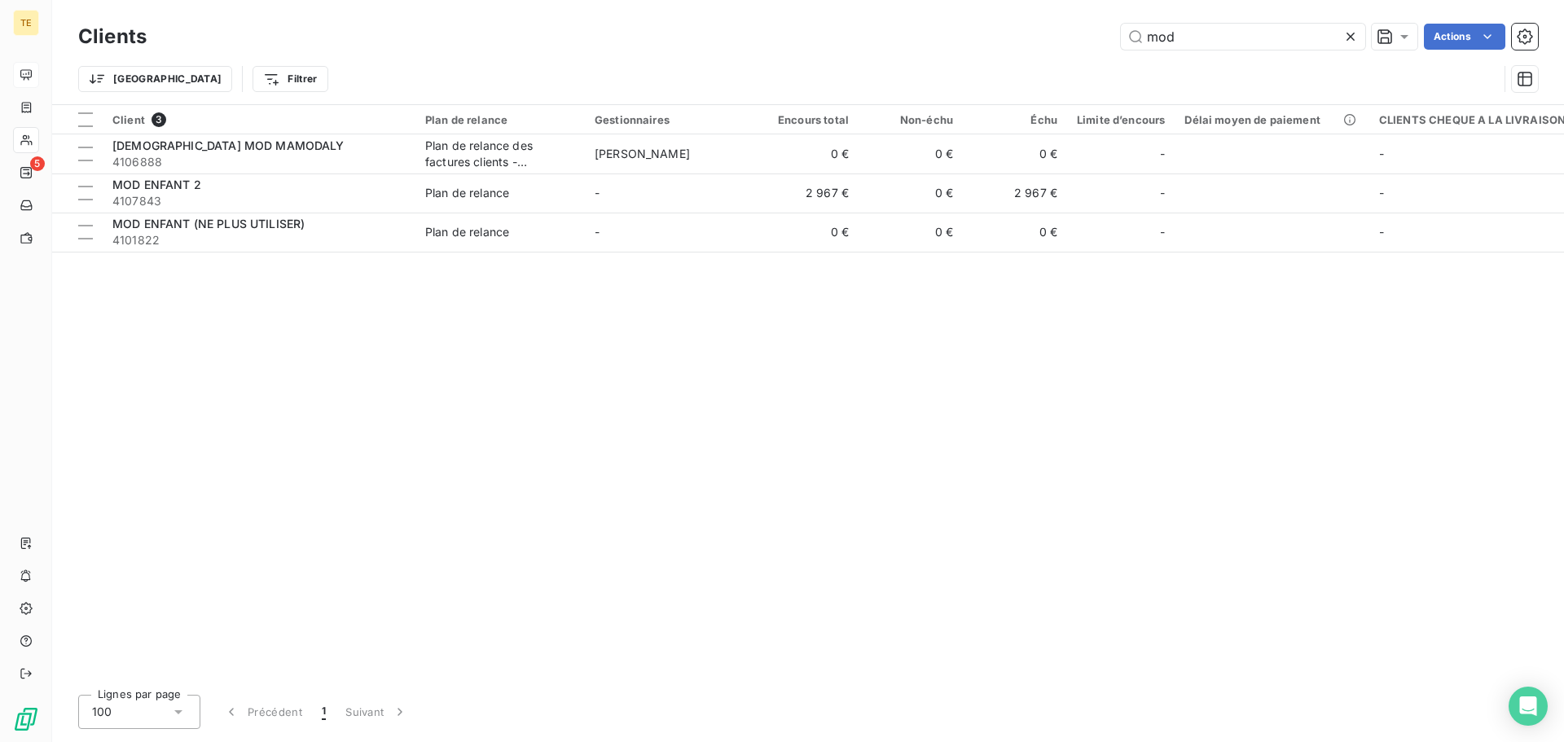
drag, startPoint x: 1180, startPoint y: 32, endPoint x: 999, endPoint y: 33, distance: 181.6
click at [999, 33] on div "mod Actions" at bounding box center [852, 37] width 1372 height 26
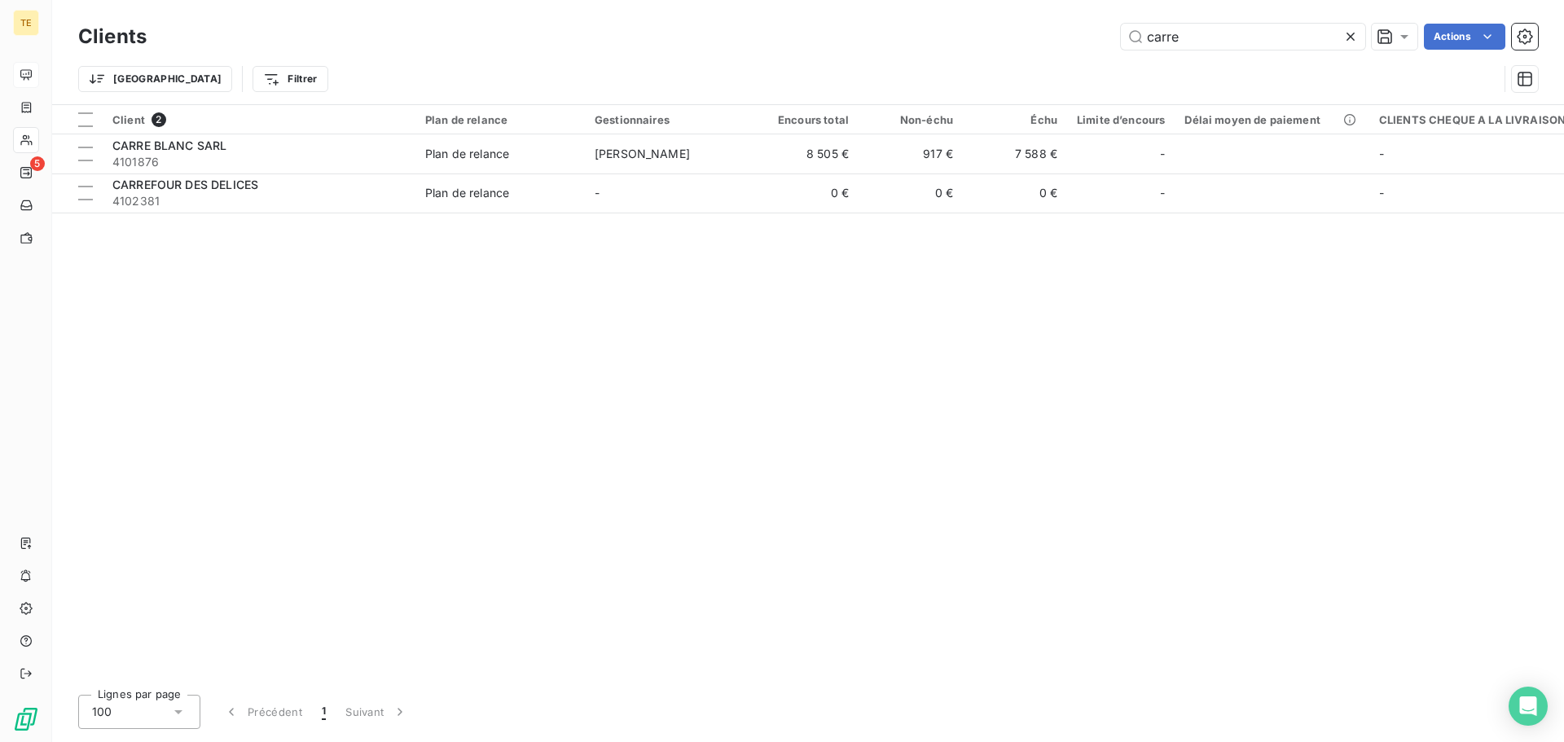
type input "carre"
